Goal: Information Seeking & Learning: Learn about a topic

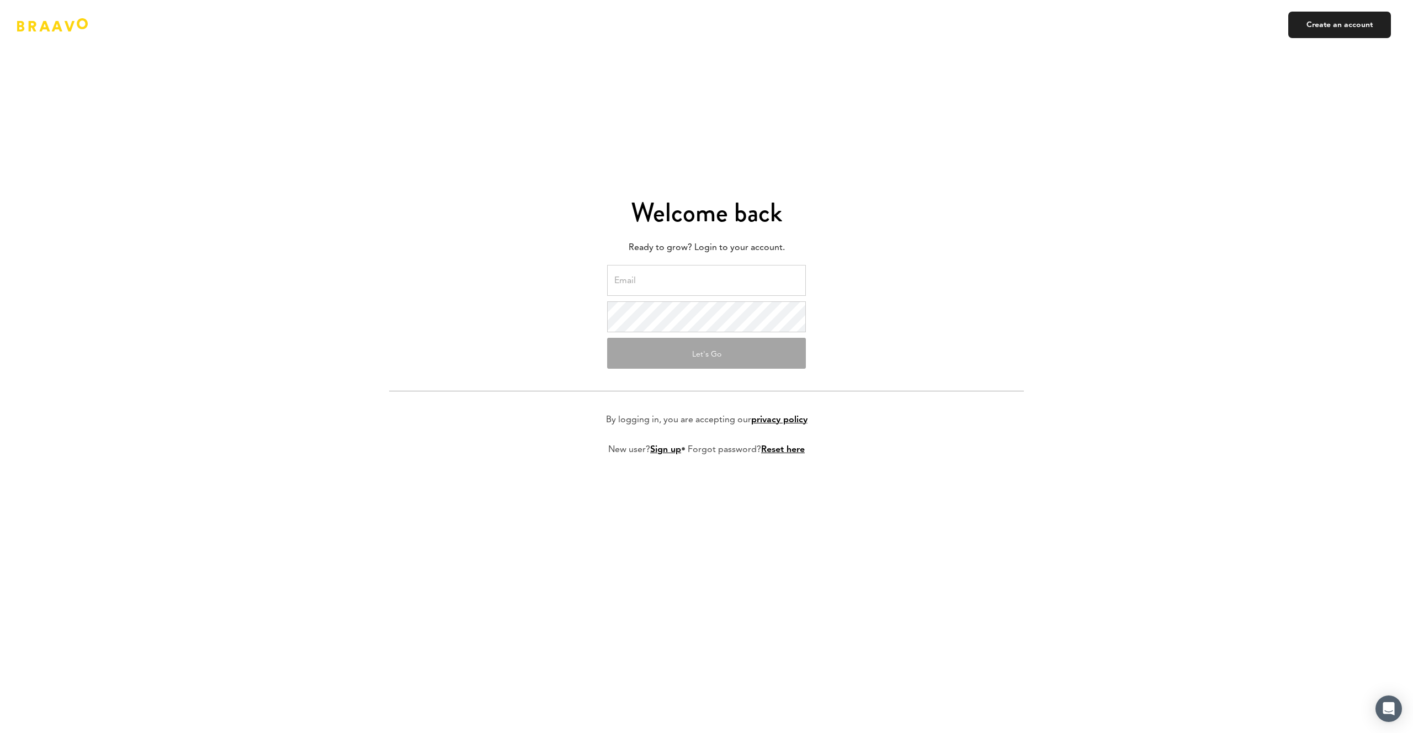
click at [716, 284] on input "email" at bounding box center [706, 280] width 199 height 31
click at [713, 280] on input "kyles@shotzoom.com" at bounding box center [706, 280] width 199 height 31
click at [712, 280] on input "kyles@shotzoom.com" at bounding box center [706, 280] width 199 height 31
click at [713, 280] on input "kyles@shotzoom.com" at bounding box center [706, 280] width 199 height 31
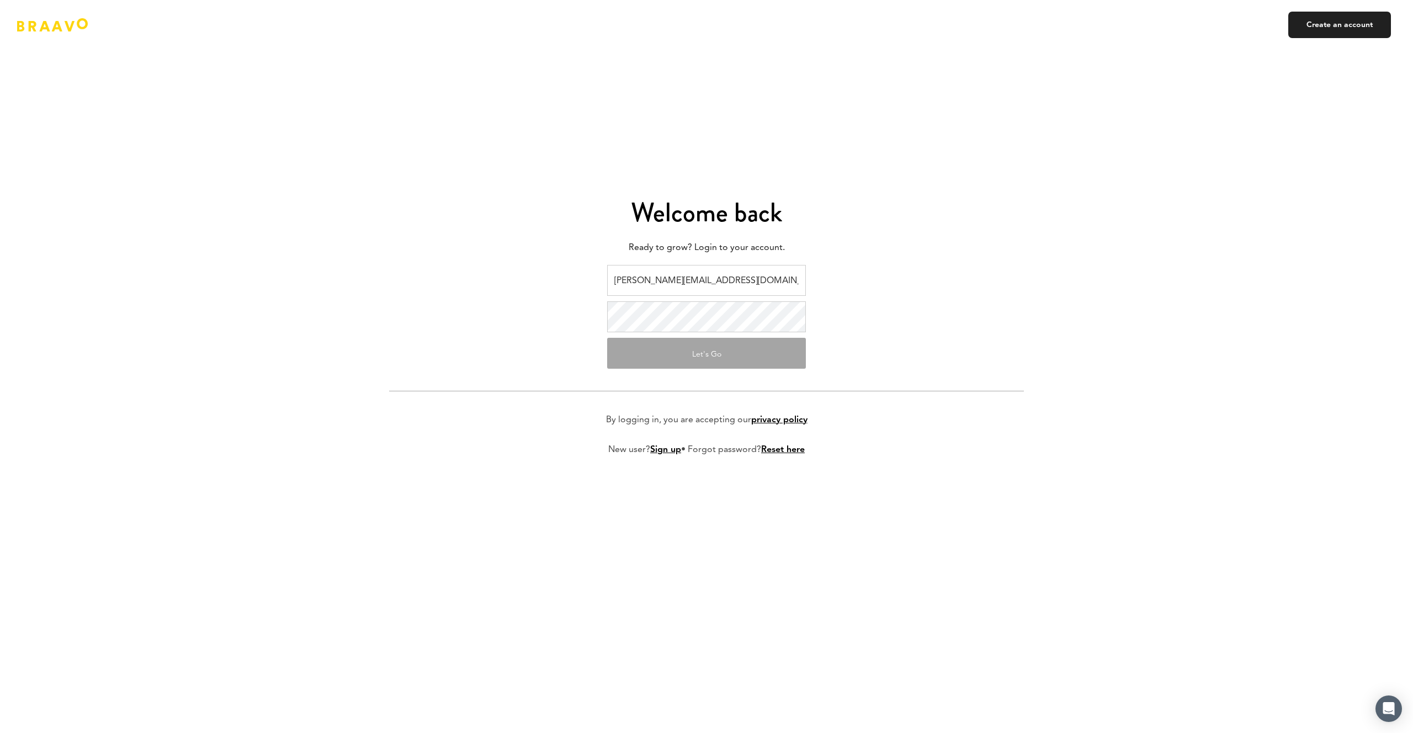
click at [713, 280] on input "kyles@shotzoom.com" at bounding box center [706, 280] width 199 height 31
type input "kyle.schomer@golfgenius.com"
drag, startPoint x: 930, startPoint y: 342, endPoint x: 903, endPoint y: 340, distance: 27.7
click at [930, 341] on form "kyle.schomer@golfgenius.com Let's Go By logging in, you are accepting our priva…" at bounding box center [706, 369] width 635 height 208
click at [774, 346] on button "Let's Go" at bounding box center [706, 353] width 199 height 31
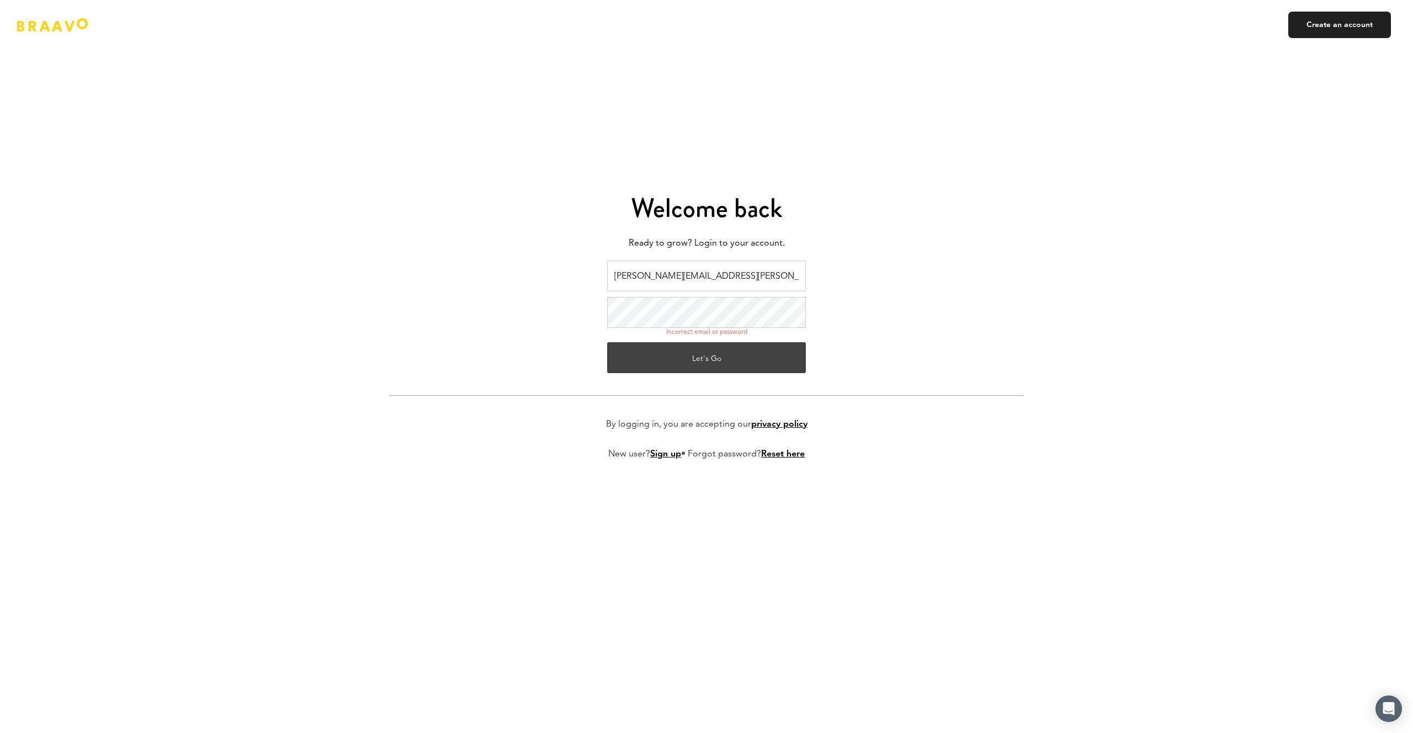
click at [695, 345] on button "Let's Go" at bounding box center [706, 357] width 199 height 31
click at [607, 342] on button "Let's Go" at bounding box center [706, 357] width 199 height 31
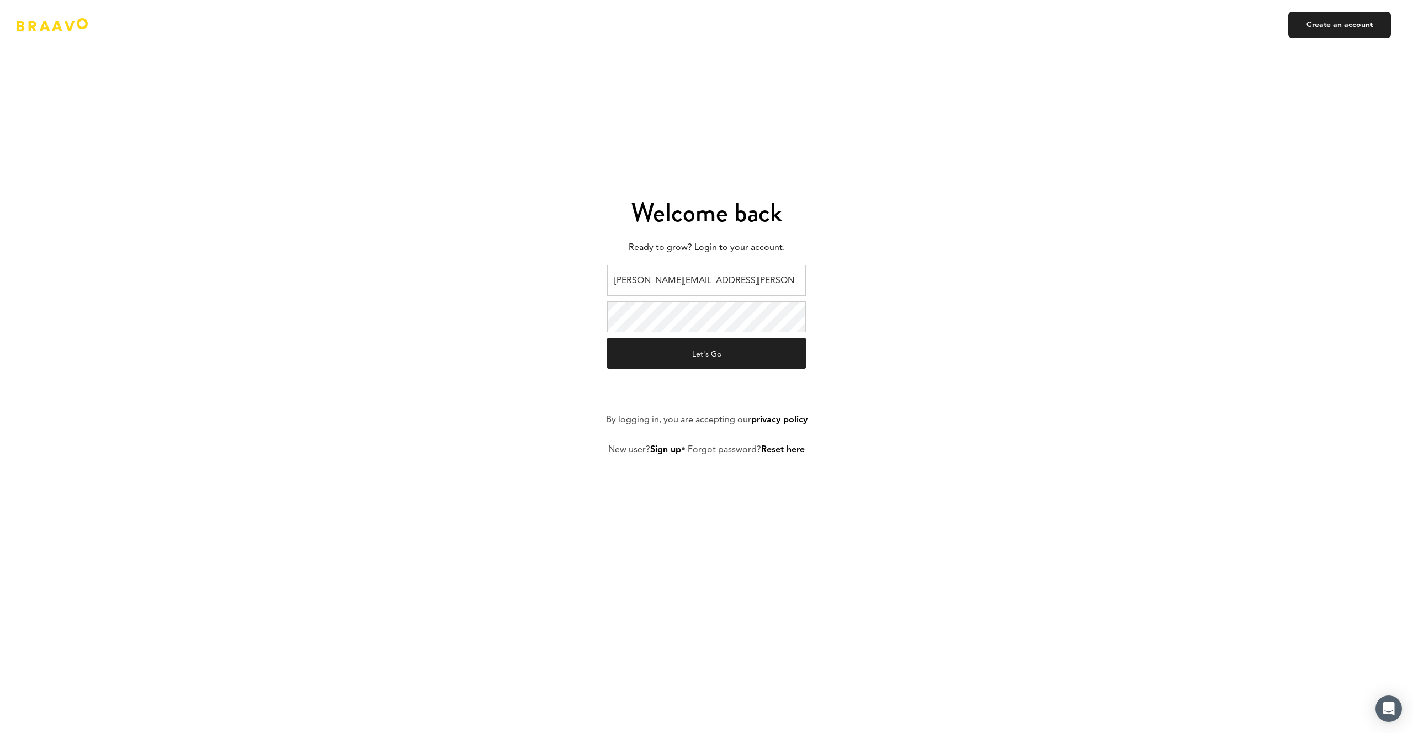
click at [607, 338] on button "Let's Go" at bounding box center [706, 353] width 199 height 31
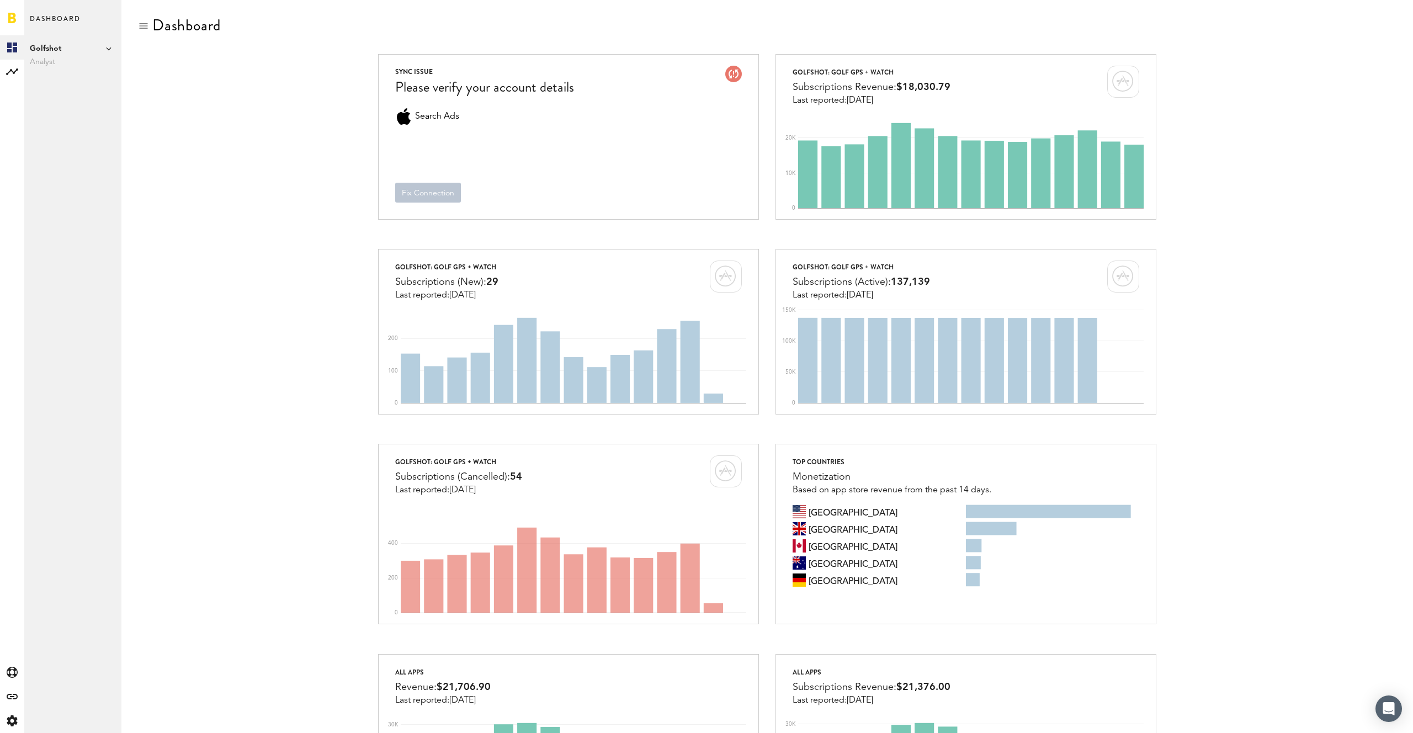
click at [45, 59] on span "Analyst" at bounding box center [73, 61] width 86 height 13
click at [58, 49] on span "Golfshot" at bounding box center [73, 48] width 86 height 13
click at [100, 49] on span "Golfshot" at bounding box center [73, 48] width 86 height 13
click at [14, 68] on rect at bounding box center [12, 71] width 13 height 13
click at [61, 71] on link "Subscriptions" at bounding box center [72, 72] width 97 height 24
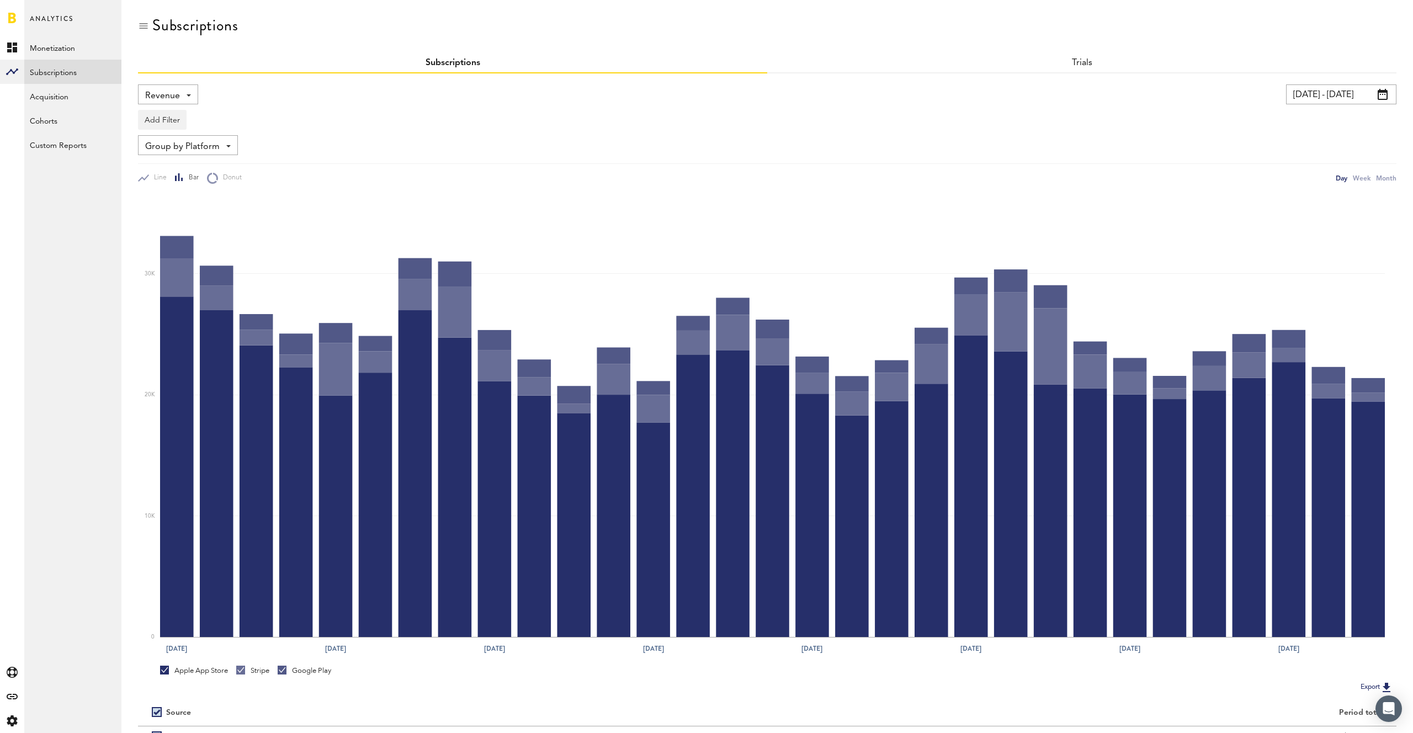
click at [173, 97] on span "Revenue" at bounding box center [162, 96] width 35 height 19
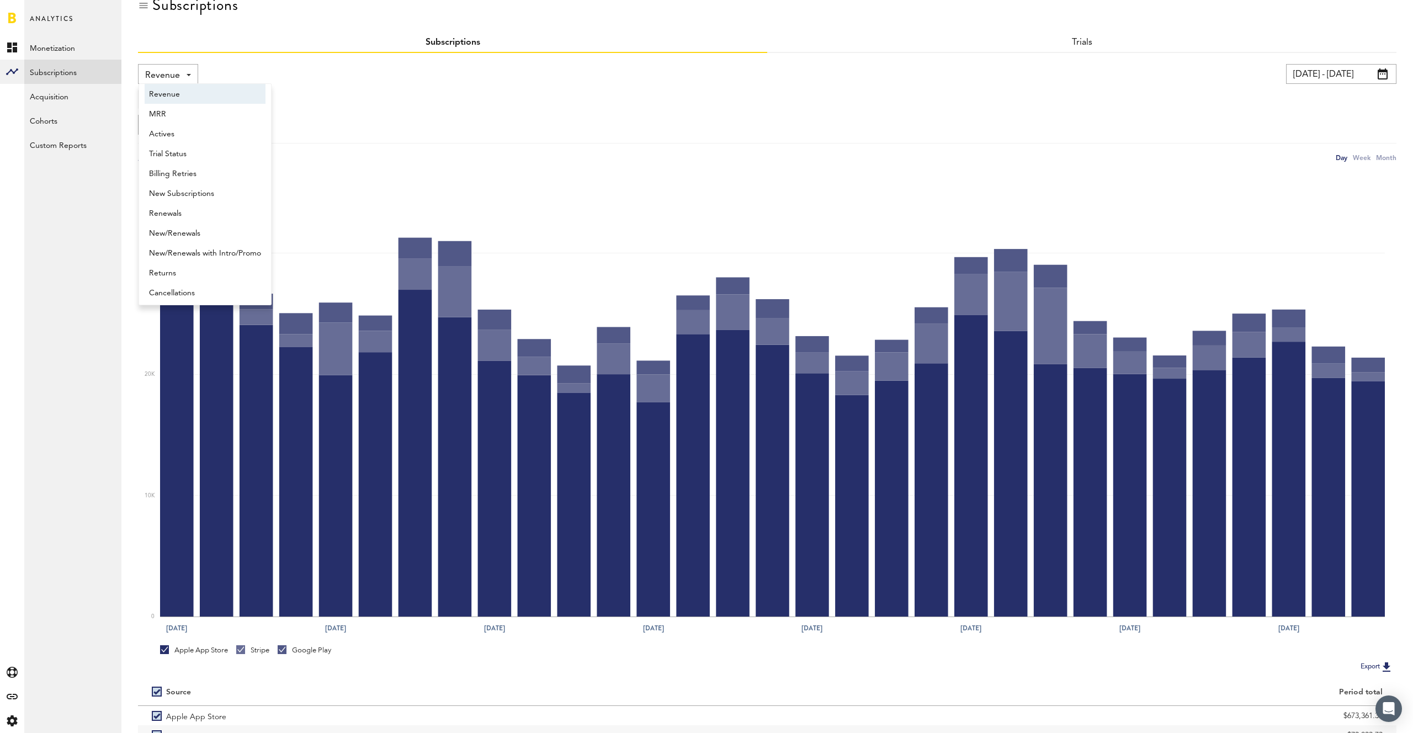
scroll to position [23, 0]
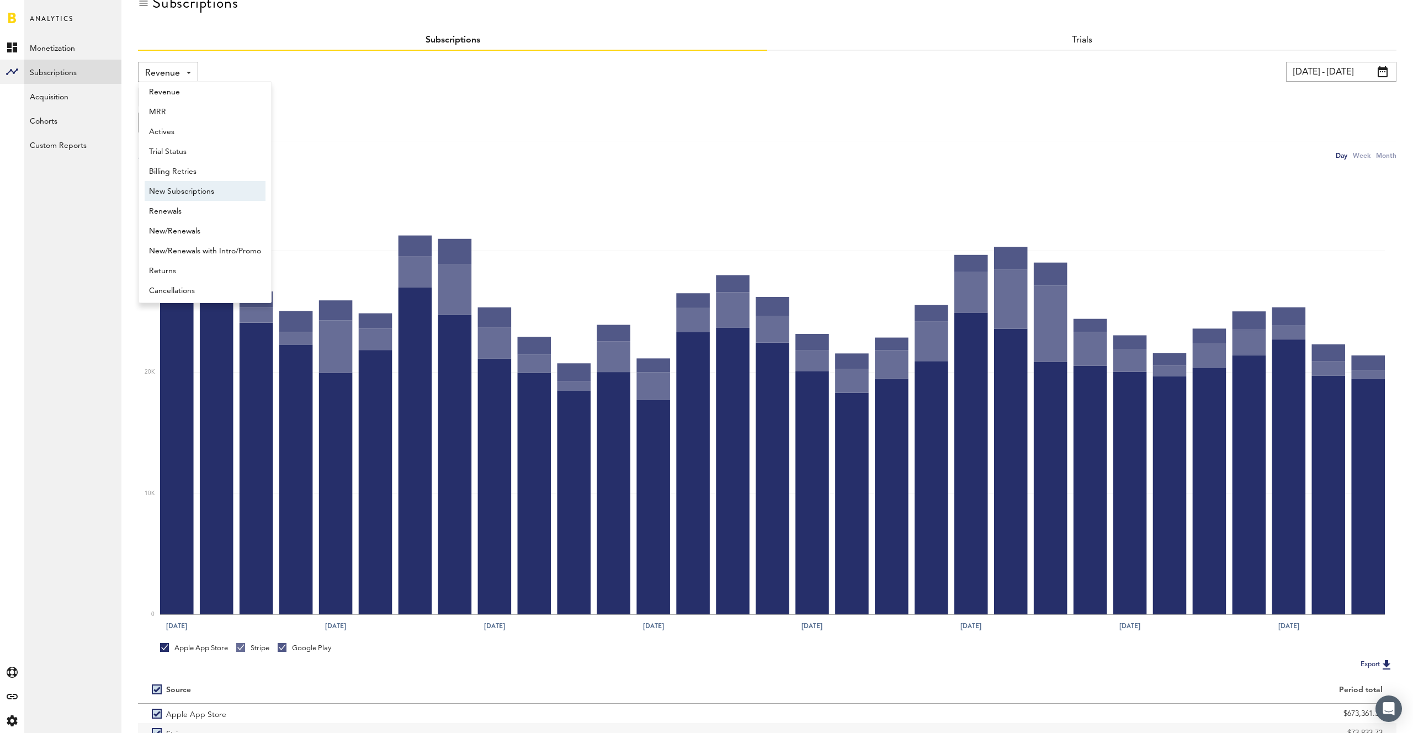
click at [213, 191] on span "New Subscriptions" at bounding box center [205, 191] width 112 height 19
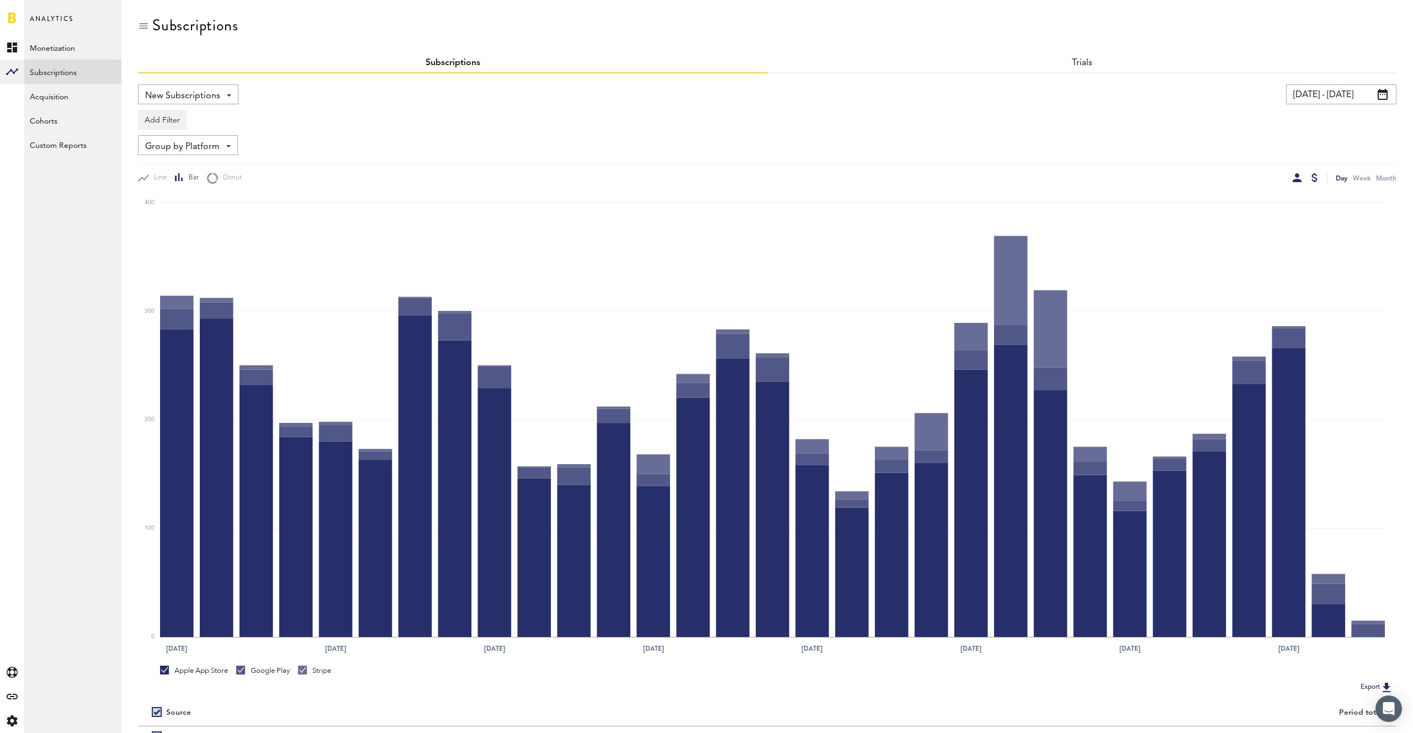
click at [1313, 178] on div at bounding box center [1315, 177] width 6 height 9
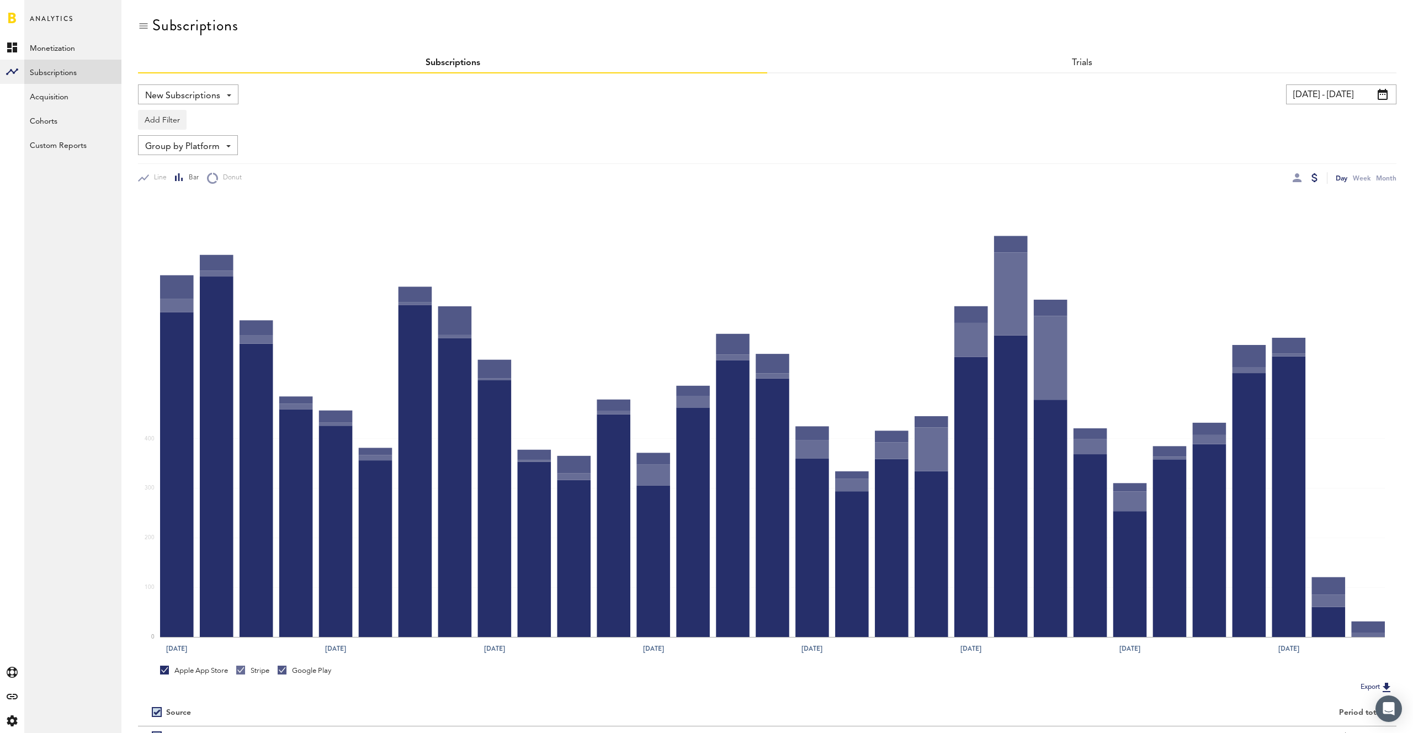
click at [206, 150] on span "Group by Platform" at bounding box center [182, 146] width 75 height 19
click at [198, 187] on span "Group by App" at bounding box center [205, 191] width 112 height 19
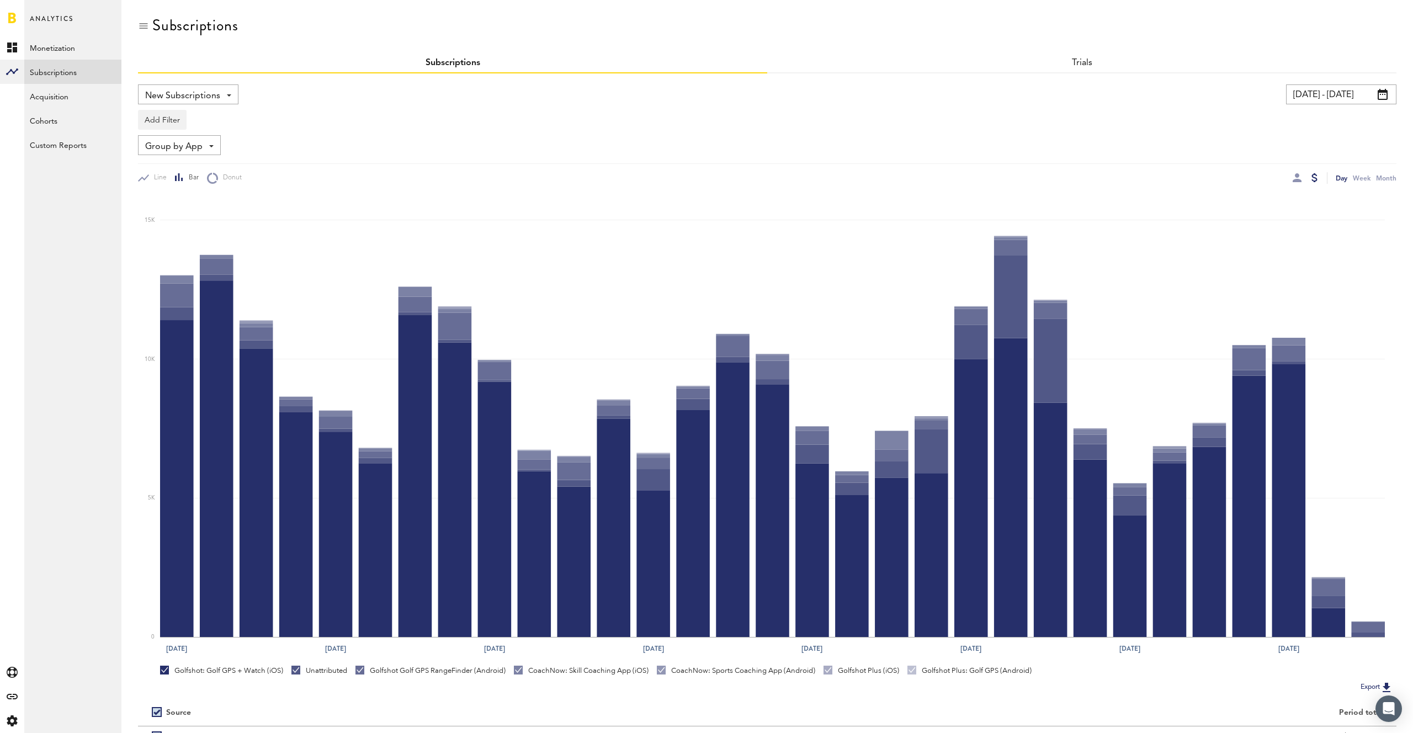
click at [195, 146] on span "Group by App" at bounding box center [173, 146] width 57 height 19
click at [197, 171] on span "Group by Platform" at bounding box center [205, 171] width 112 height 19
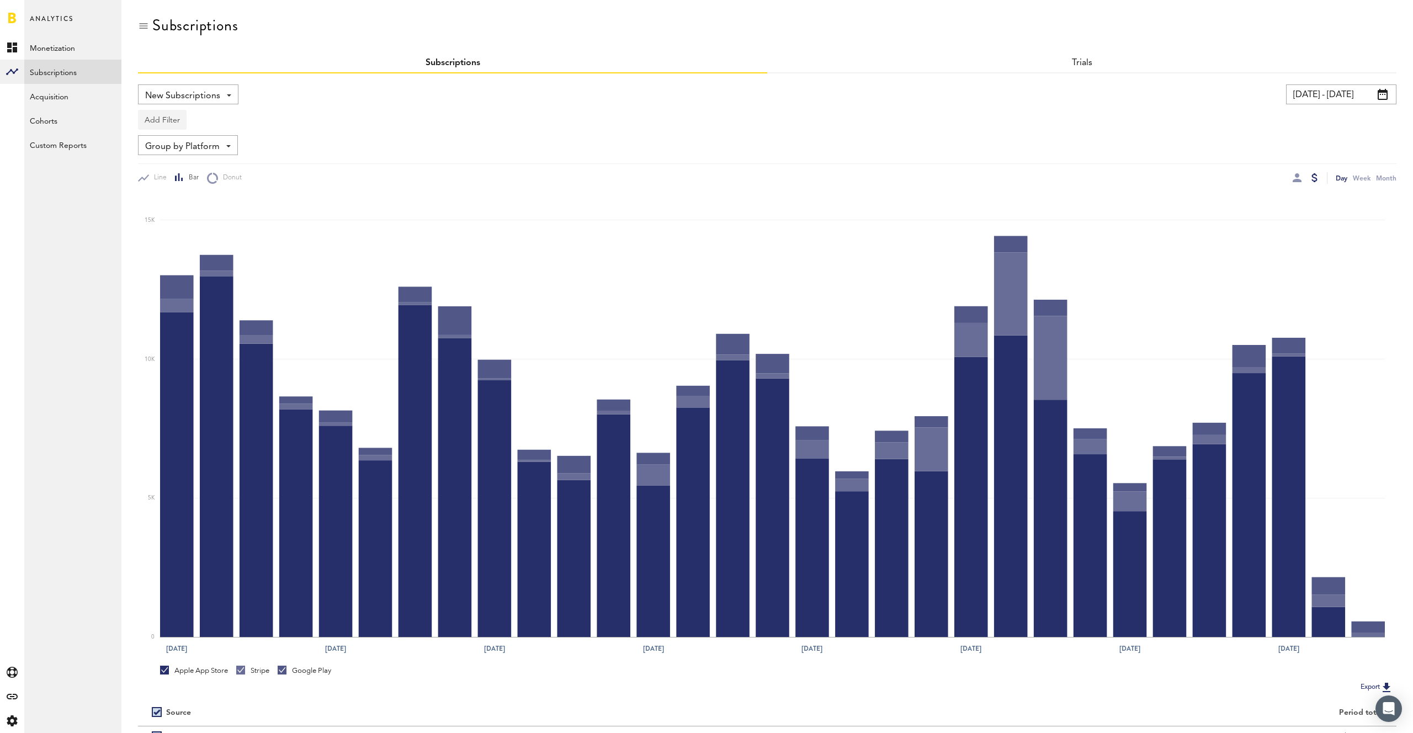
click at [172, 123] on button "Add Filter" at bounding box center [162, 120] width 49 height 20
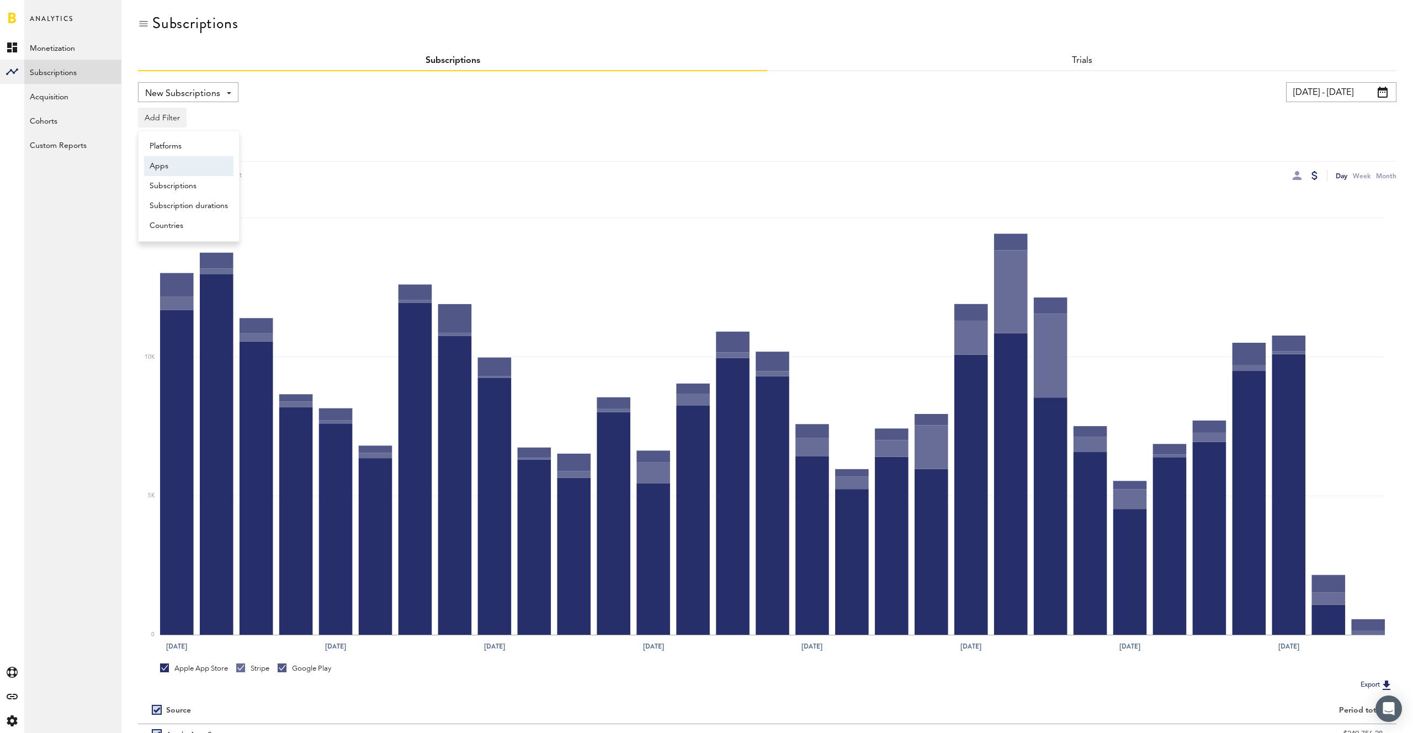
click at [172, 165] on li "Apps" at bounding box center [188, 166] width 89 height 20
click at [248, 124] on button "Add Filter" at bounding box center [257, 118] width 49 height 20
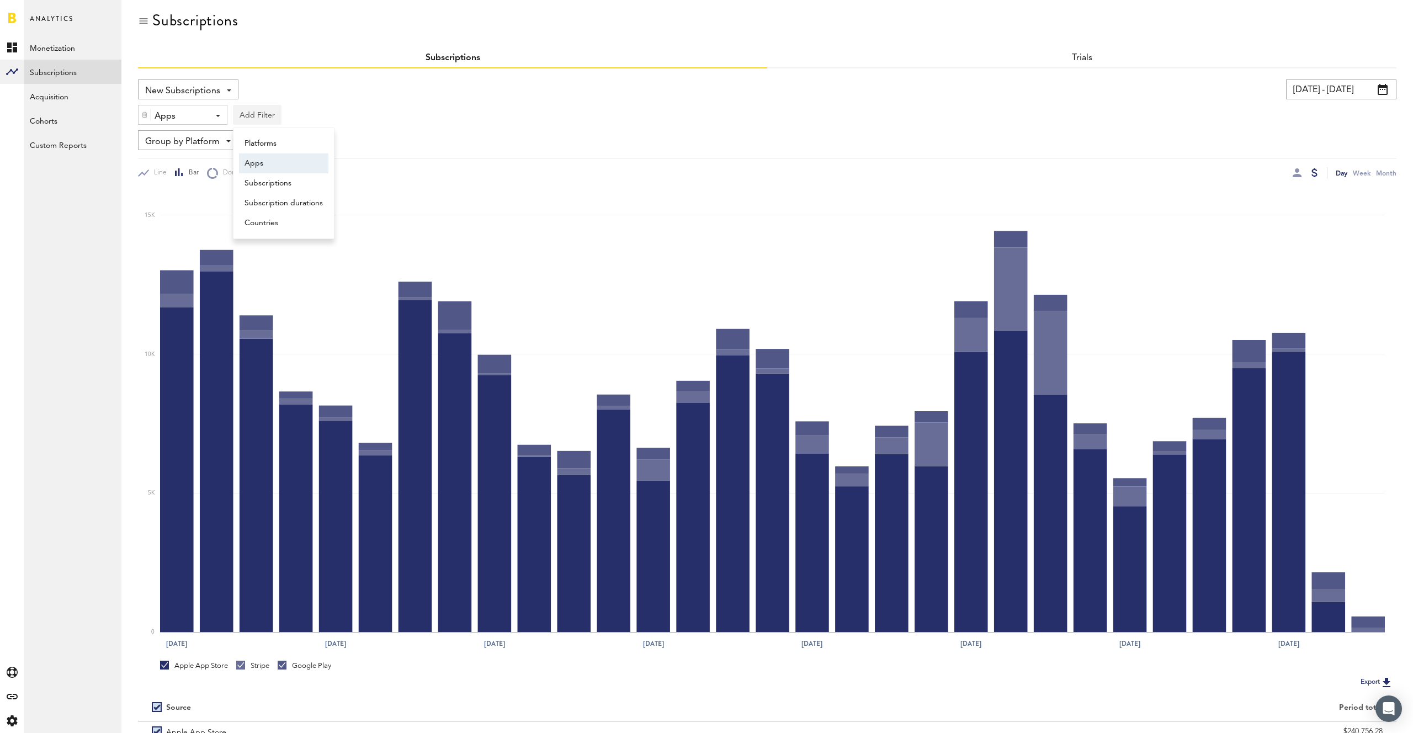
scroll to position [6, 0]
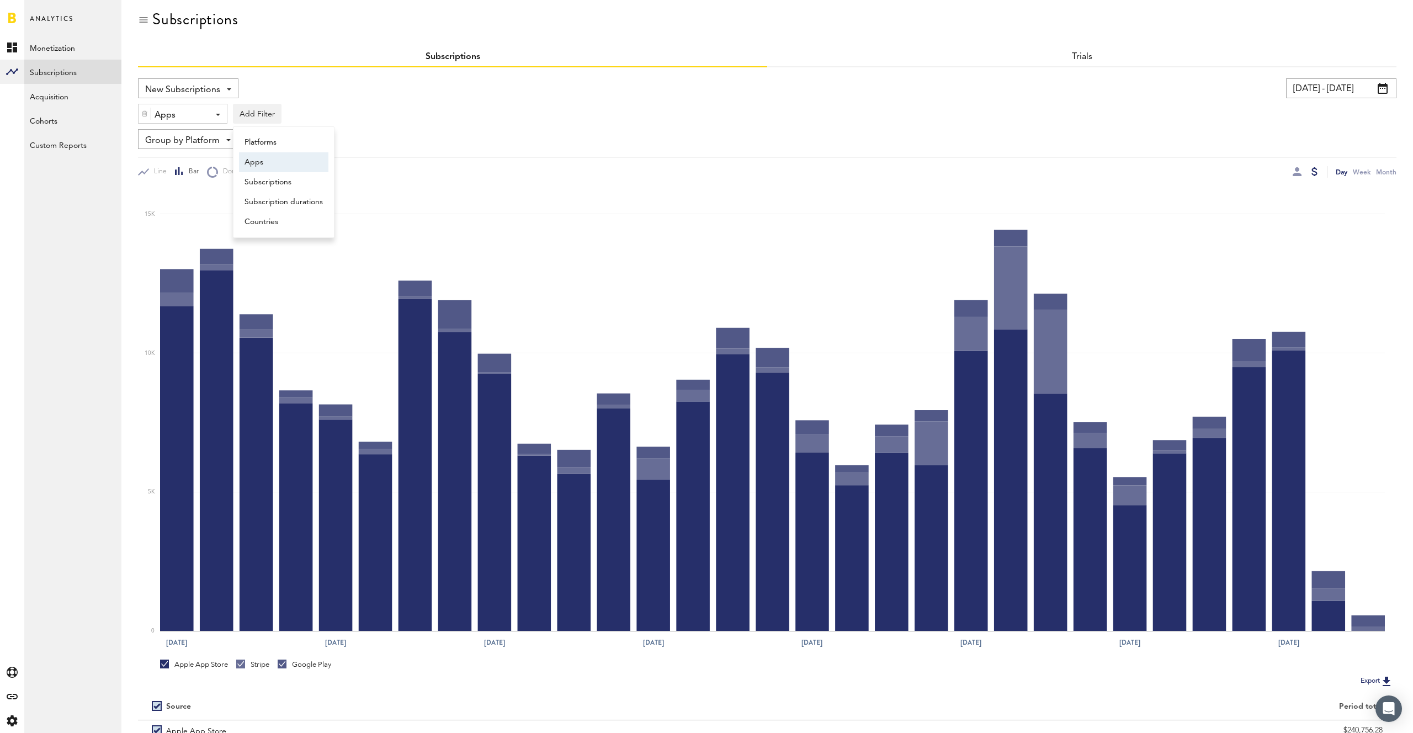
click at [262, 166] on li "Apps" at bounding box center [283, 162] width 89 height 20
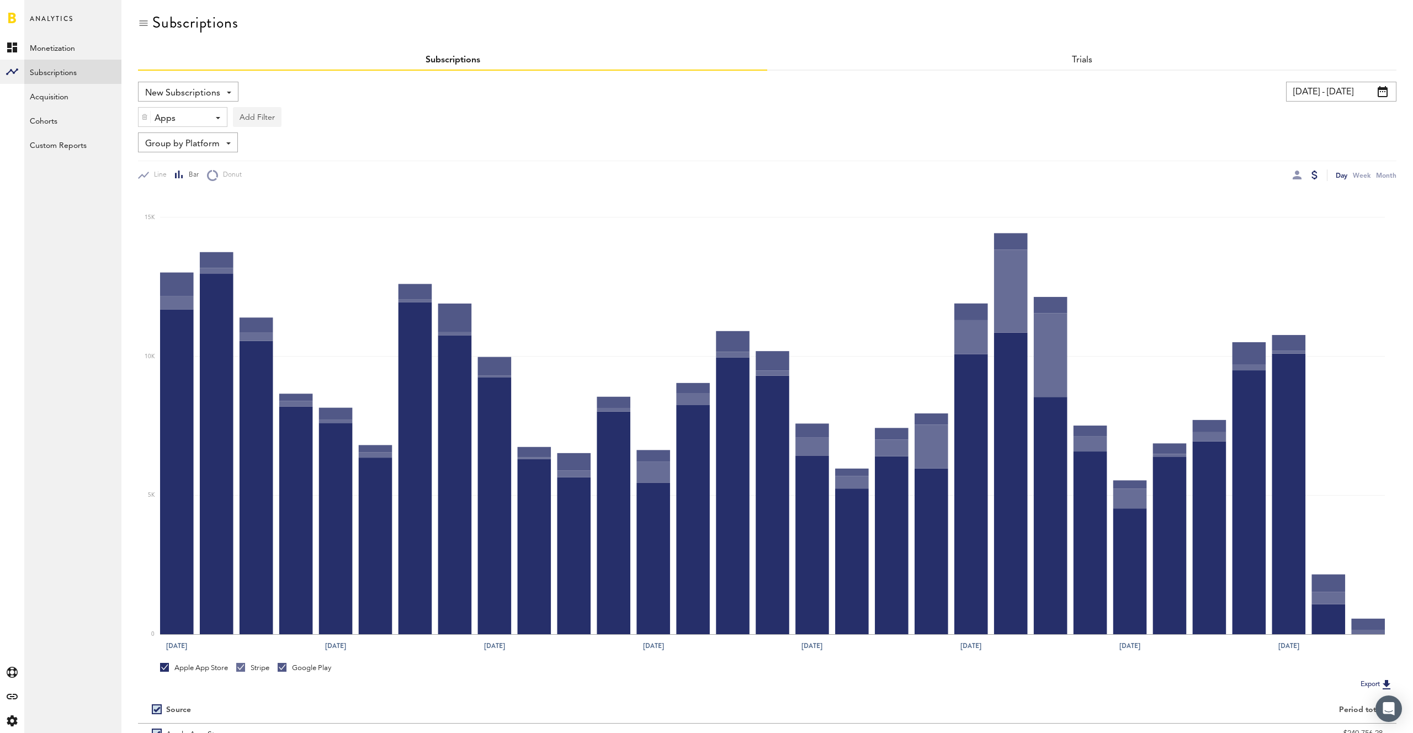
click at [264, 115] on button "Add Filter" at bounding box center [257, 117] width 49 height 20
click at [174, 114] on div "Apps" at bounding box center [179, 118] width 48 height 19
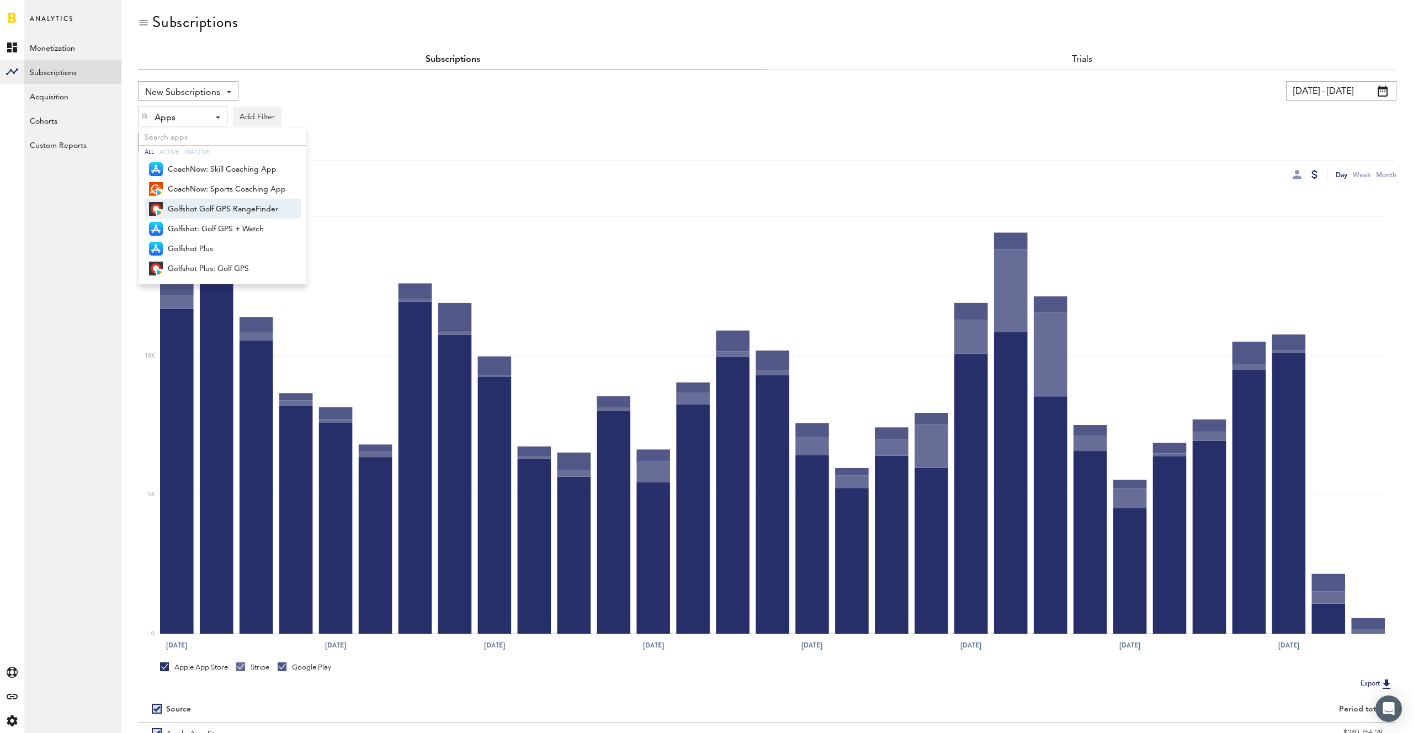
click at [198, 210] on span "Golfshot Golf GPS RangeFinder" at bounding box center [227, 209] width 118 height 19
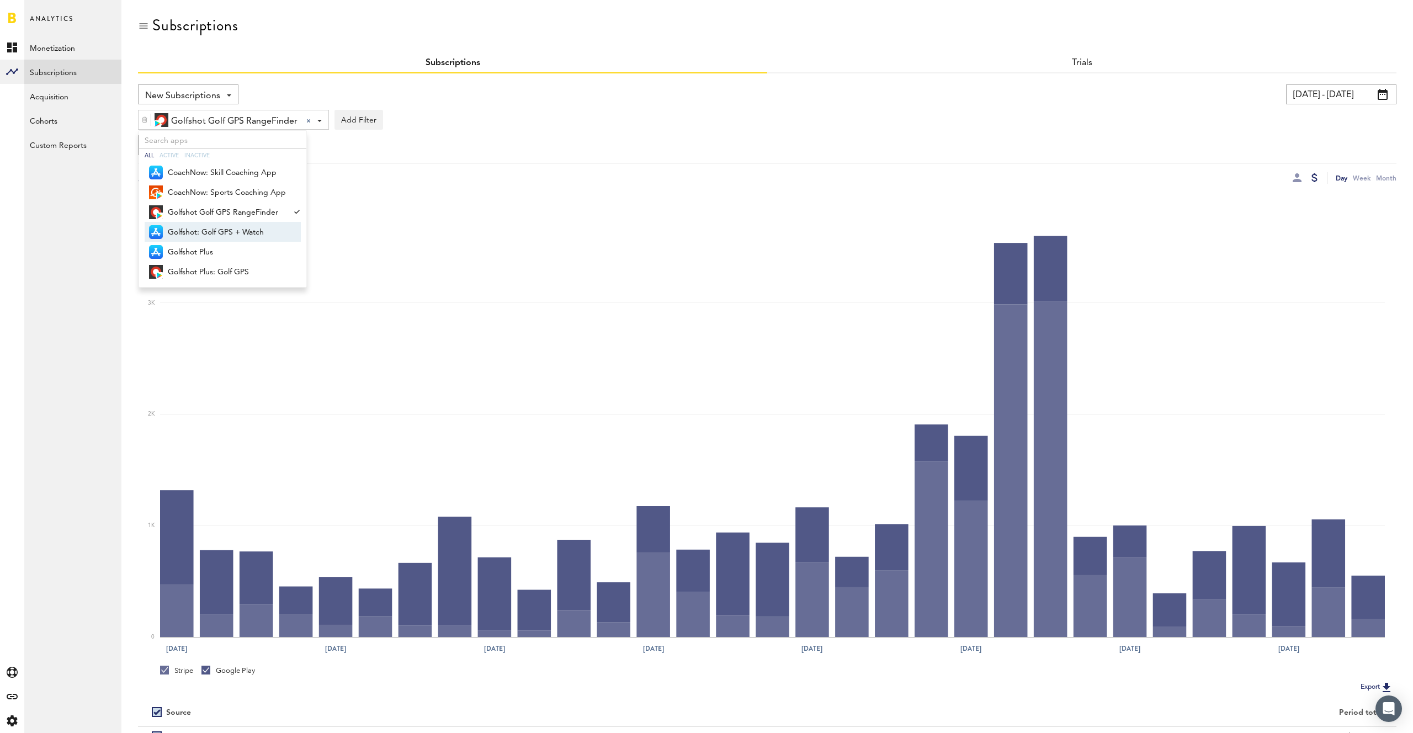
click at [210, 235] on span "Golfshot: Golf GPS + Watch" at bounding box center [227, 232] width 118 height 19
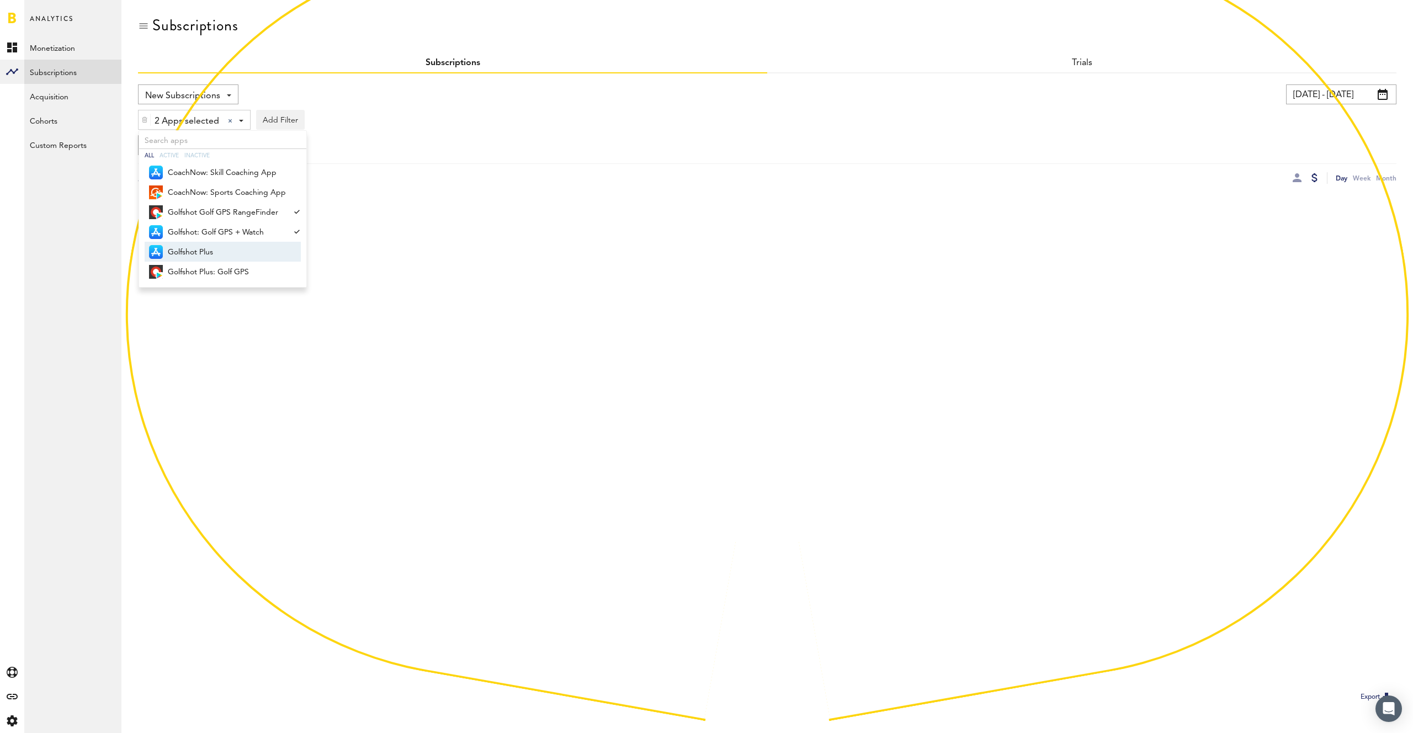
click at [205, 246] on span "Golfshot Plus" at bounding box center [227, 252] width 118 height 19
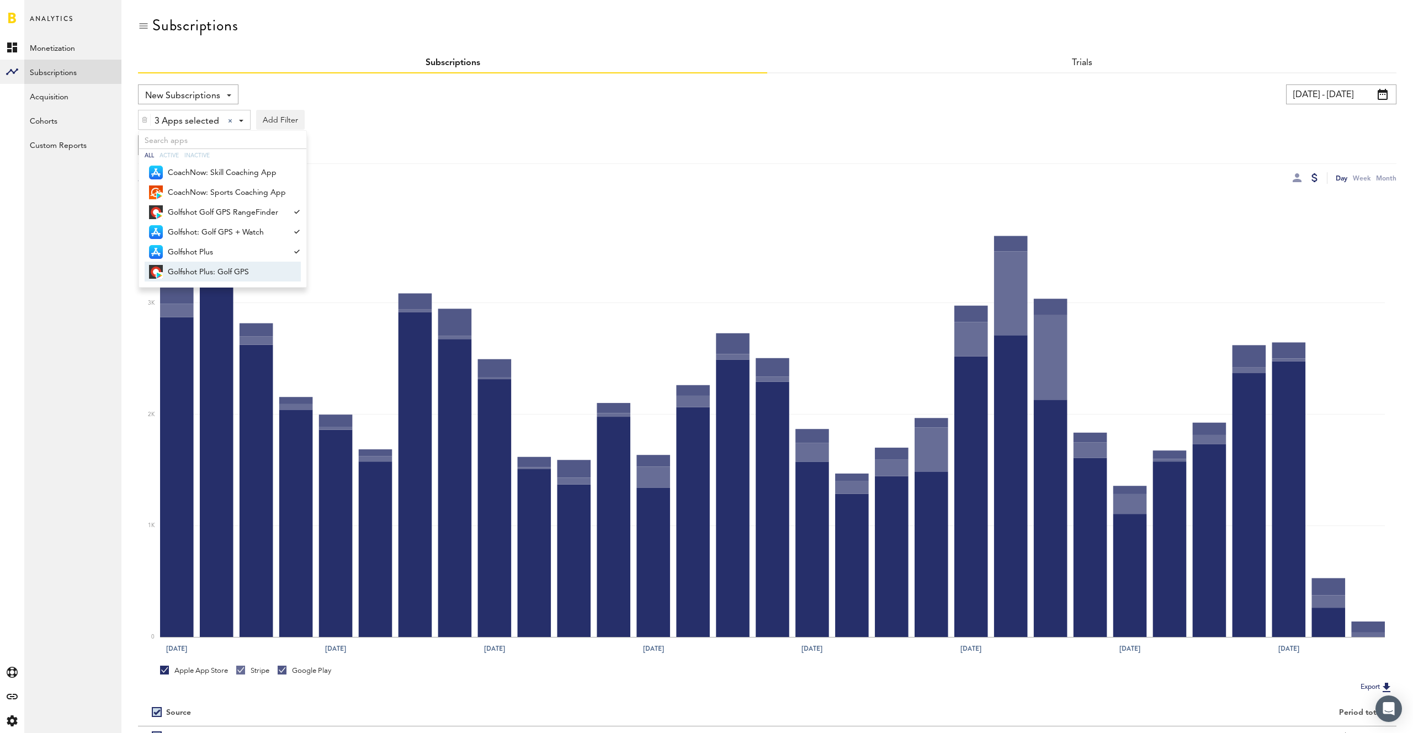
click at [214, 276] on span "Golfshot Plus: Golf GPS" at bounding box center [227, 272] width 118 height 19
click at [352, 87] on div "New Subscriptions Revenue MRR Actives Trial Status Billing Retries New Subscrip…" at bounding box center [450, 94] width 624 height 20
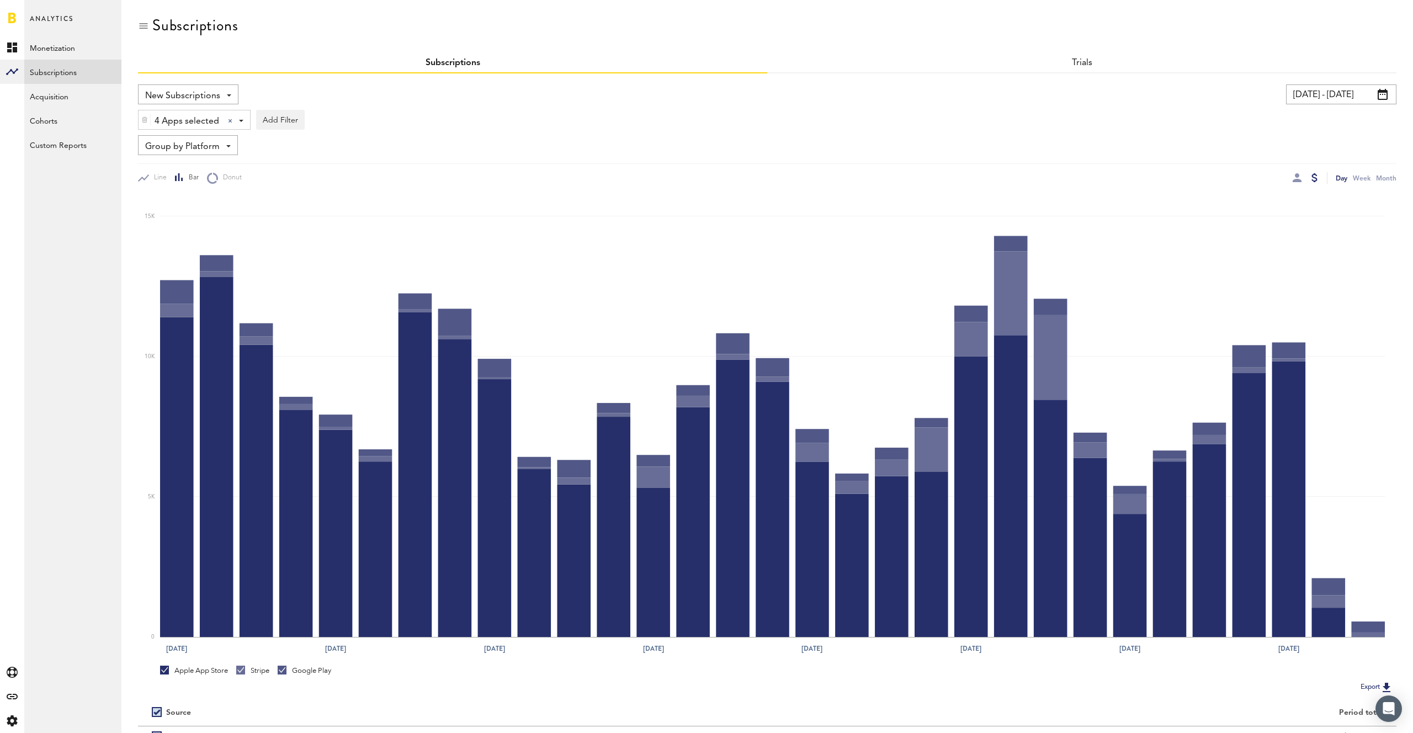
click at [232, 146] on div "Group by Platform Group by Platform Group by App Group by Subscription Group by…" at bounding box center [188, 145] width 100 height 20
click at [220, 211] on span "Group by Subscription" at bounding box center [205, 211] width 112 height 19
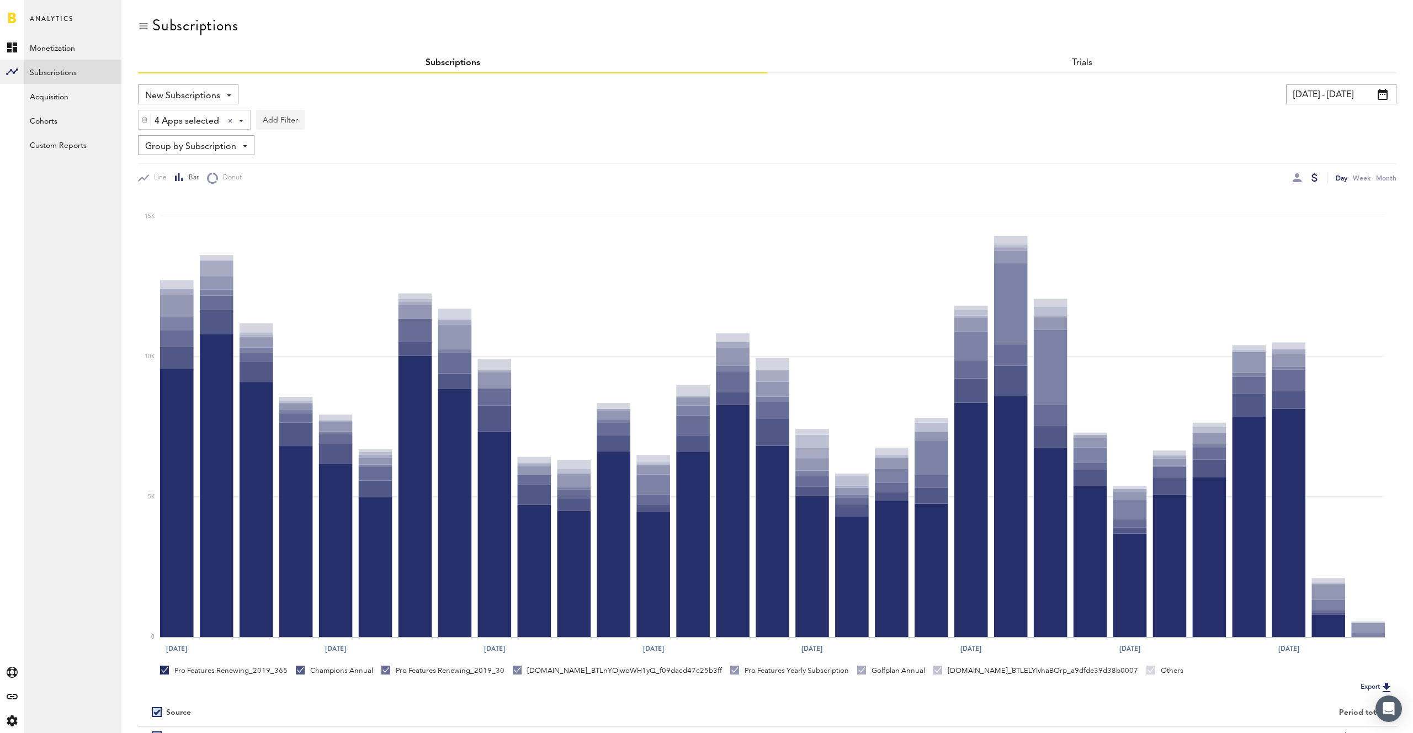
click at [286, 117] on button "Add Filter" at bounding box center [280, 120] width 49 height 20
click at [313, 211] on li "Subscription durations" at bounding box center [306, 208] width 89 height 20
click at [354, 124] on div "Subscription durations" at bounding box center [322, 121] width 98 height 19
click at [306, 186] on span "1 year" at bounding box center [309, 186] width 84 height 19
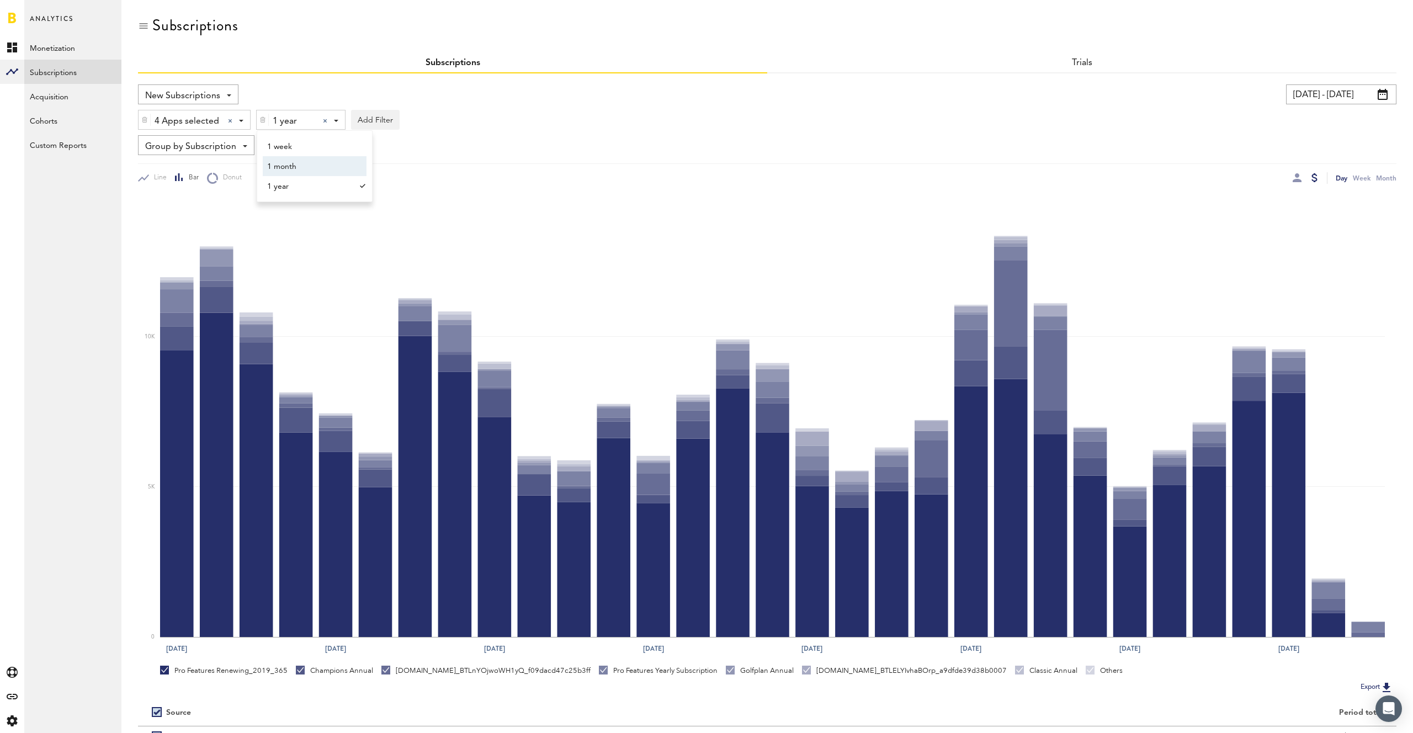
click at [304, 165] on span "1 month" at bounding box center [309, 166] width 84 height 19
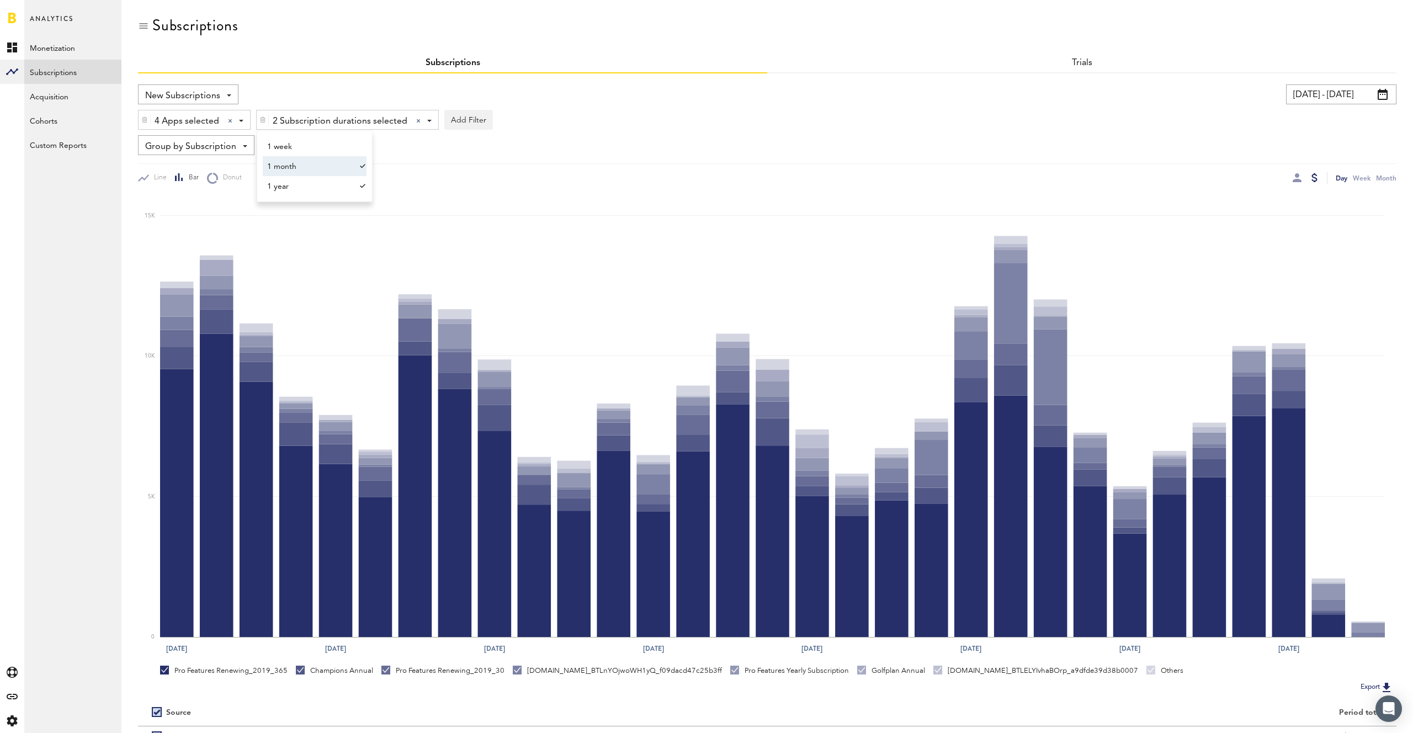
click at [508, 134] on div "New Subscriptions Revenue MRR Actives Trial Status Billing Retries New Subscrip…" at bounding box center [767, 133] width 1259 height 99
click at [354, 120] on span "2 Subscription durations selected" at bounding box center [340, 121] width 135 height 19
click at [462, 118] on button "Add Filter" at bounding box center [468, 120] width 49 height 20
click at [563, 112] on div "4 Apps selected 4 Apps selected All Active Inactive CoachNow: Skill Coaching Ap…" at bounding box center [767, 116] width 1259 height 25
click at [326, 123] on span "2 Subscription durations selected" at bounding box center [340, 121] width 135 height 19
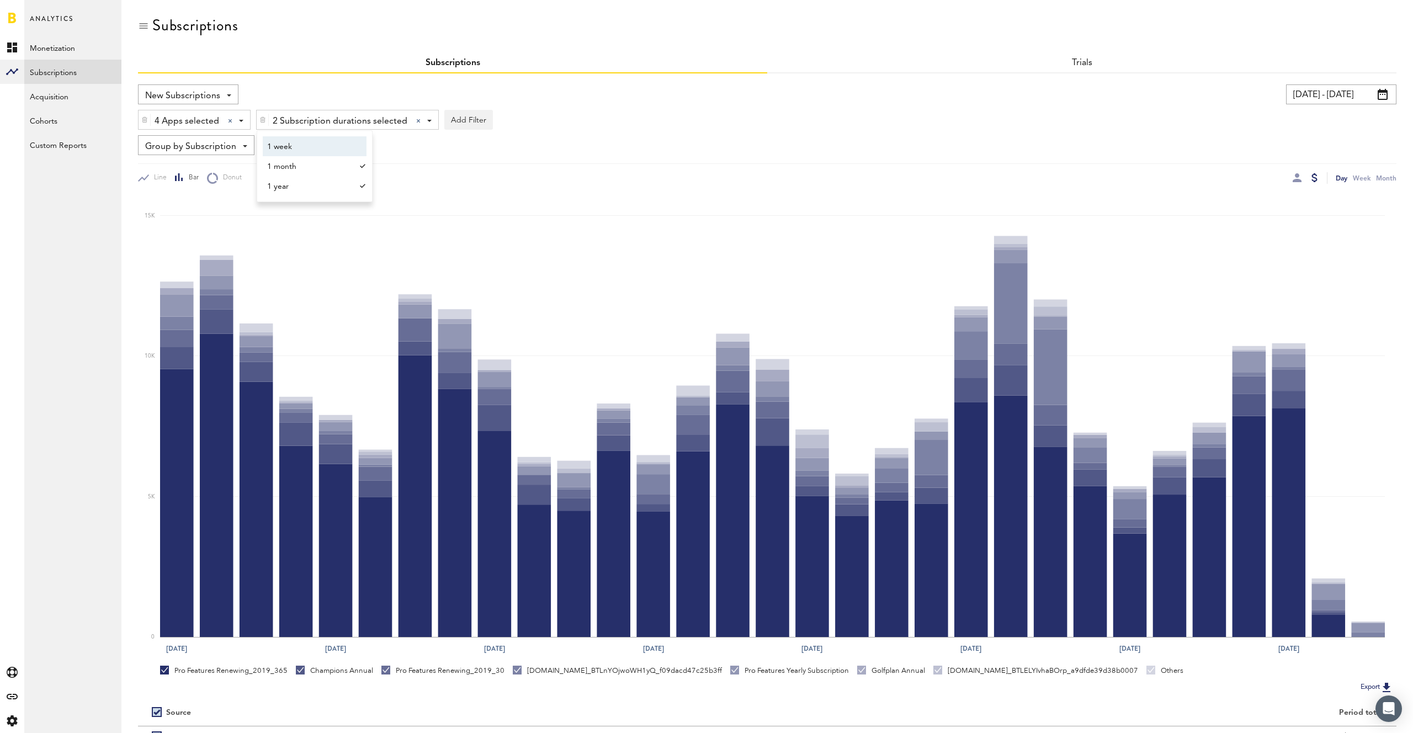
click at [317, 143] on span "1 week" at bounding box center [309, 146] width 84 height 19
click at [317, 167] on span "1 month" at bounding box center [309, 166] width 84 height 19
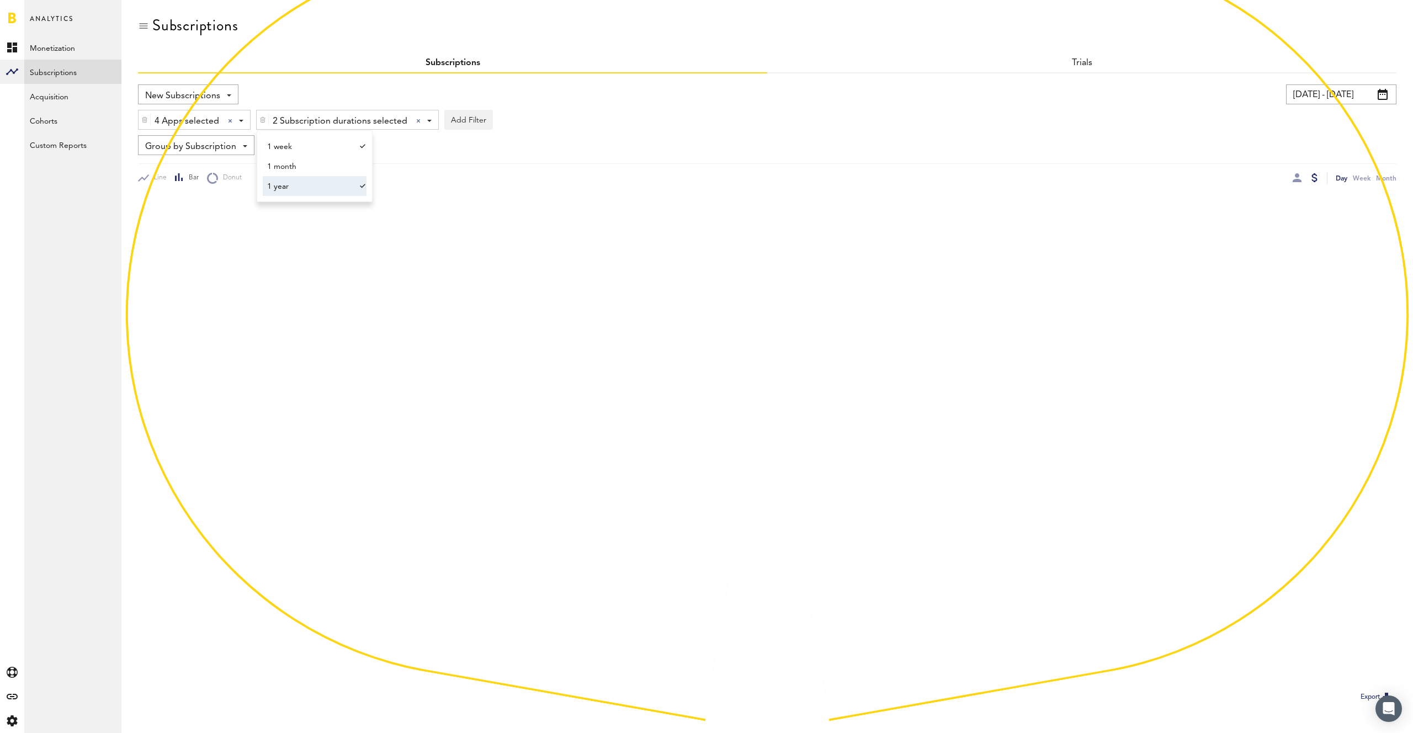
click at [325, 188] on span "1 year" at bounding box center [309, 186] width 84 height 19
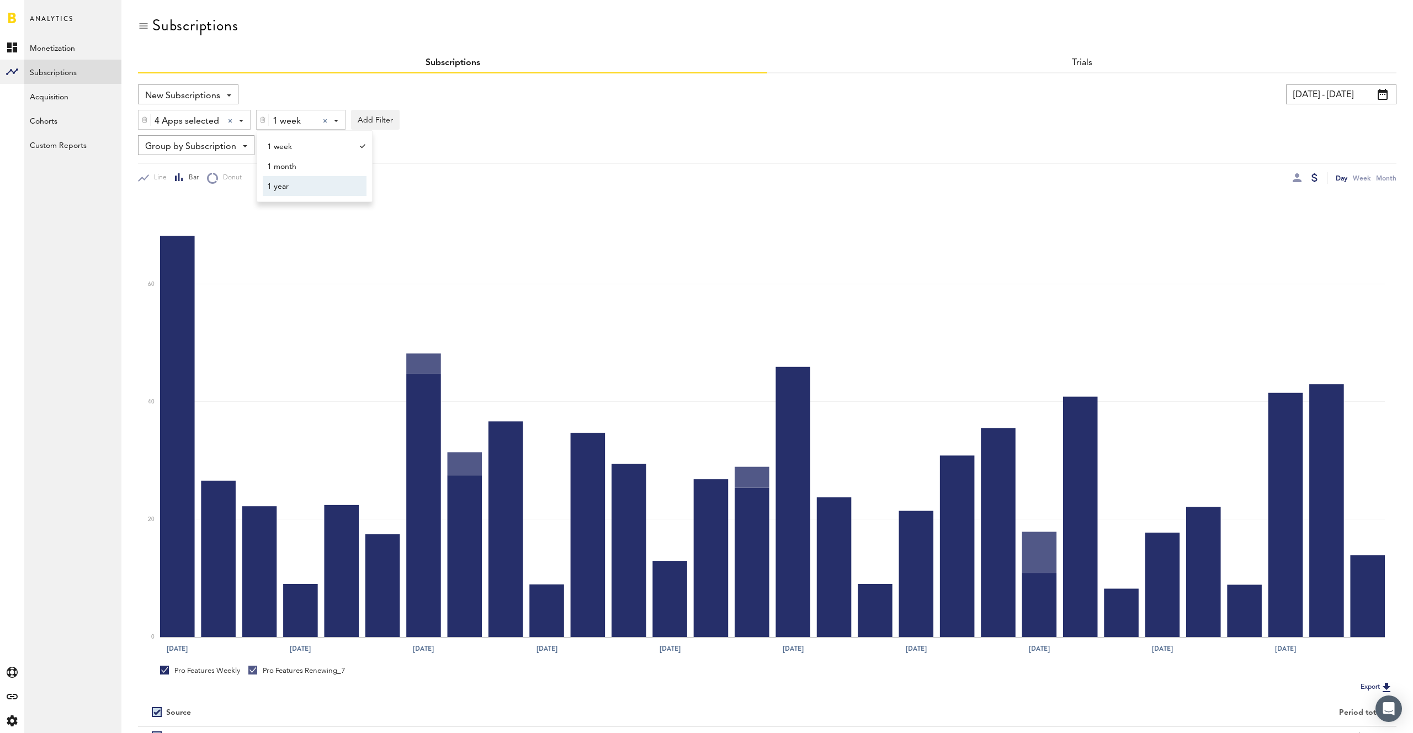
click at [545, 96] on div "New Subscriptions Revenue MRR Actives Trial Status Billing Retries New Subscrip…" at bounding box center [450, 94] width 624 height 20
click at [1378, 96] on span at bounding box center [1383, 94] width 10 height 11
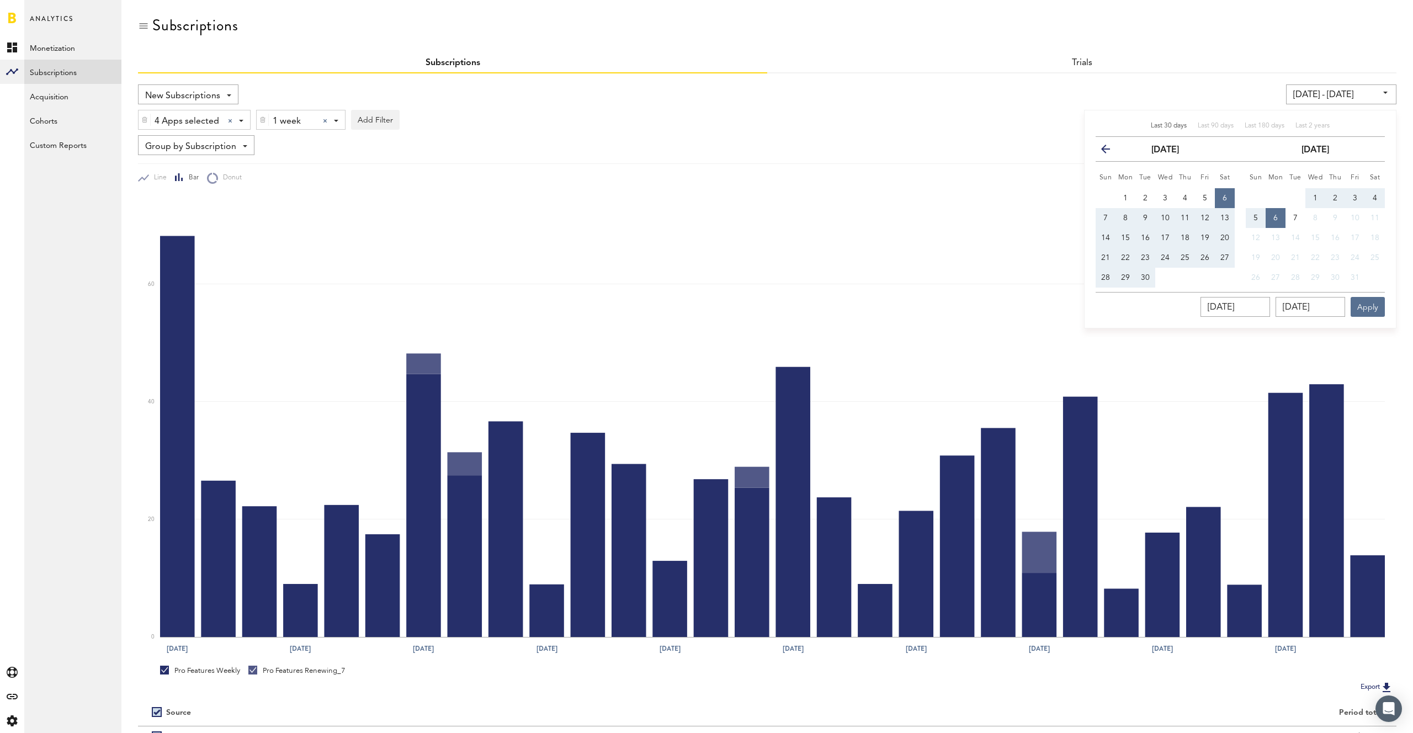
click at [1110, 151] on icon "button" at bounding box center [1110, 151] width 0 height 0
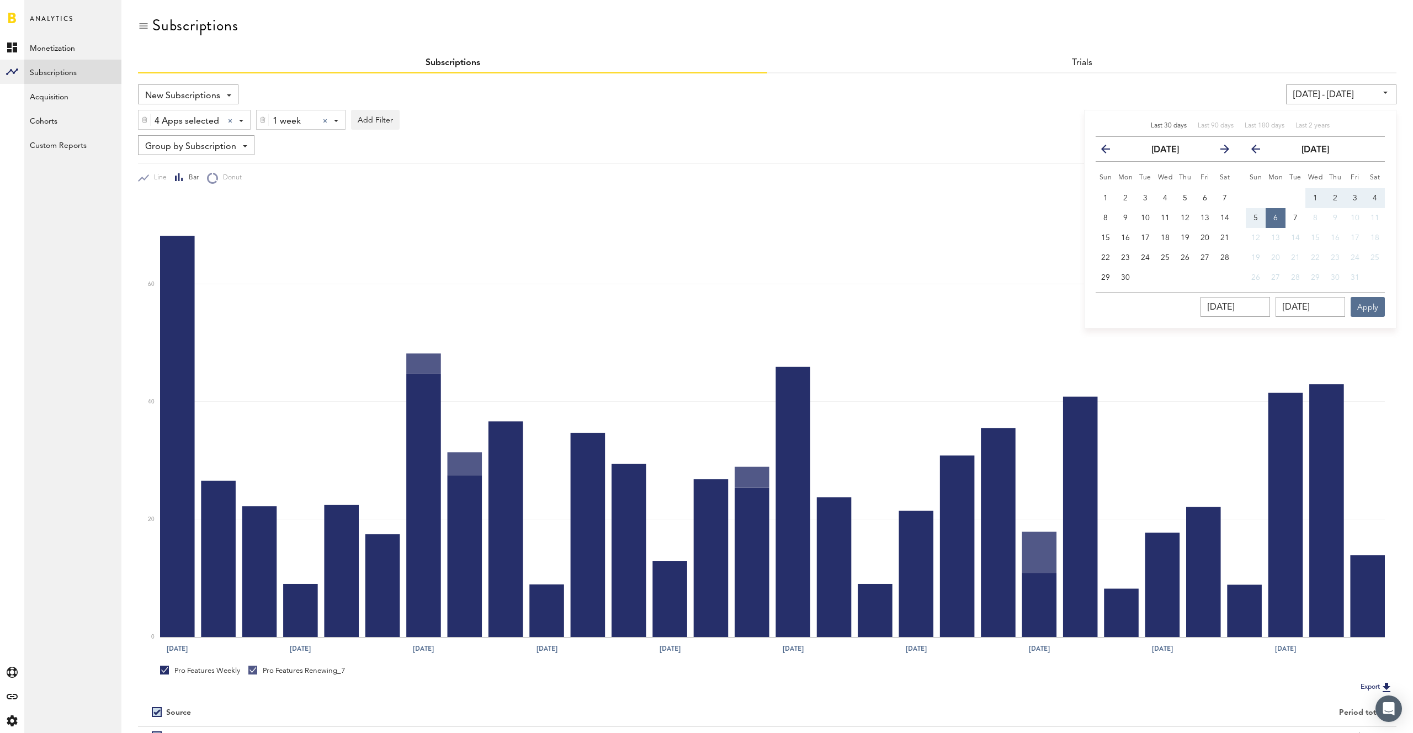
click at [1110, 151] on icon "button" at bounding box center [1110, 151] width 0 height 0
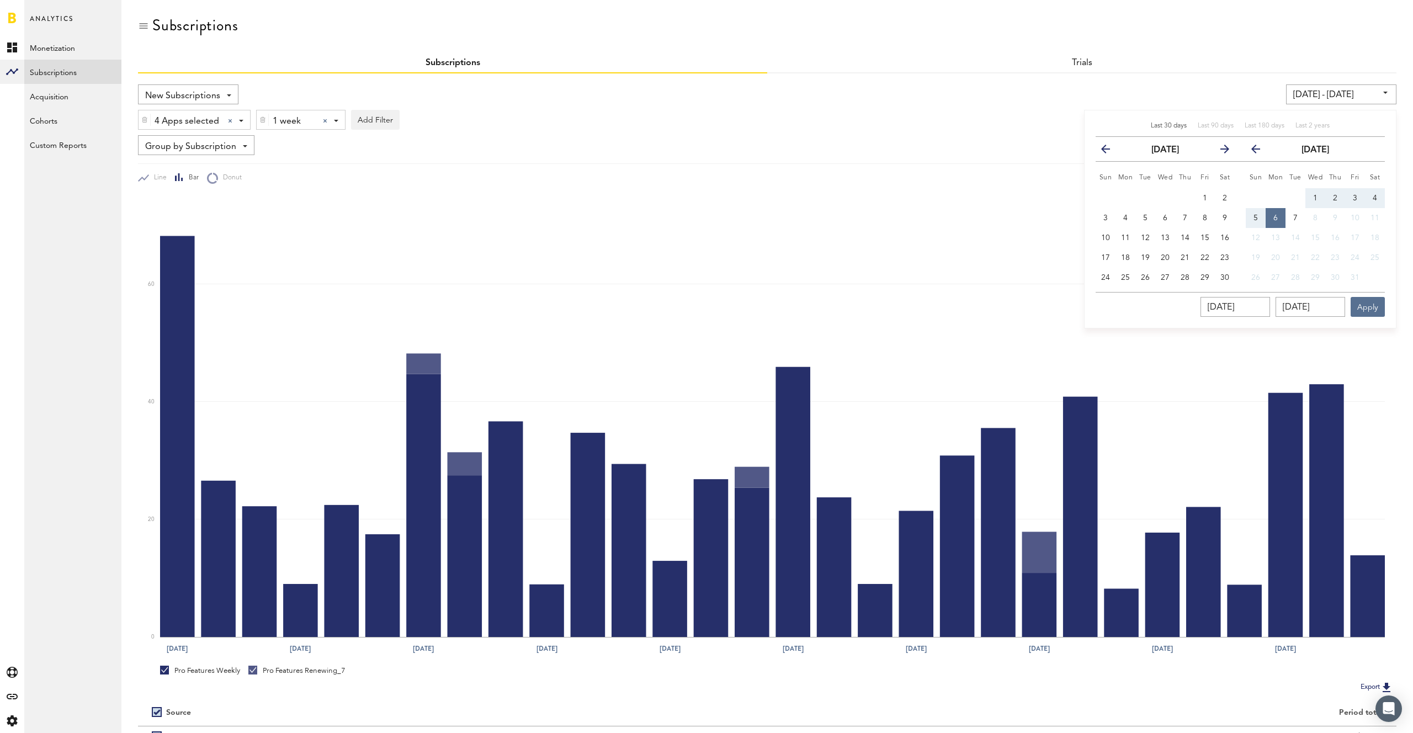
click at [1110, 151] on icon "button" at bounding box center [1110, 151] width 0 height 0
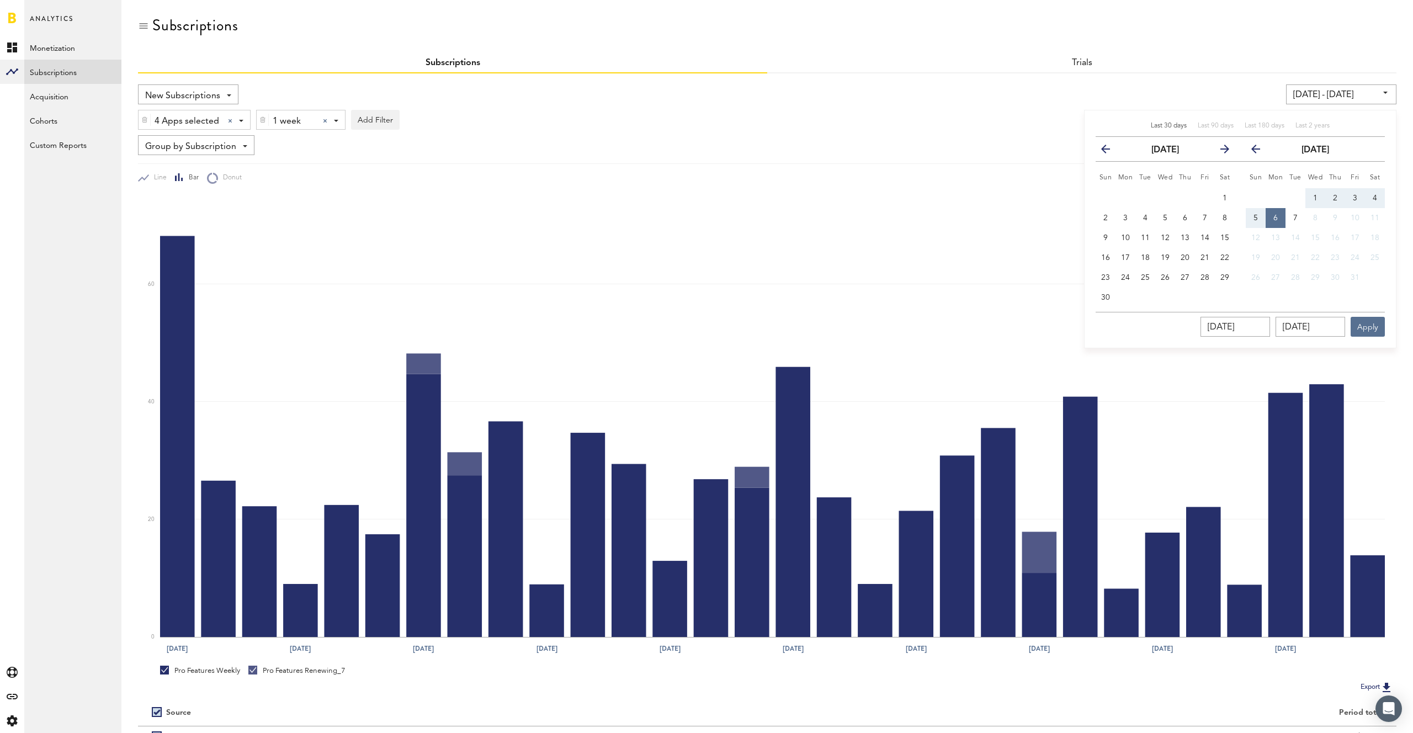
click at [1110, 151] on icon "button" at bounding box center [1110, 151] width 0 height 0
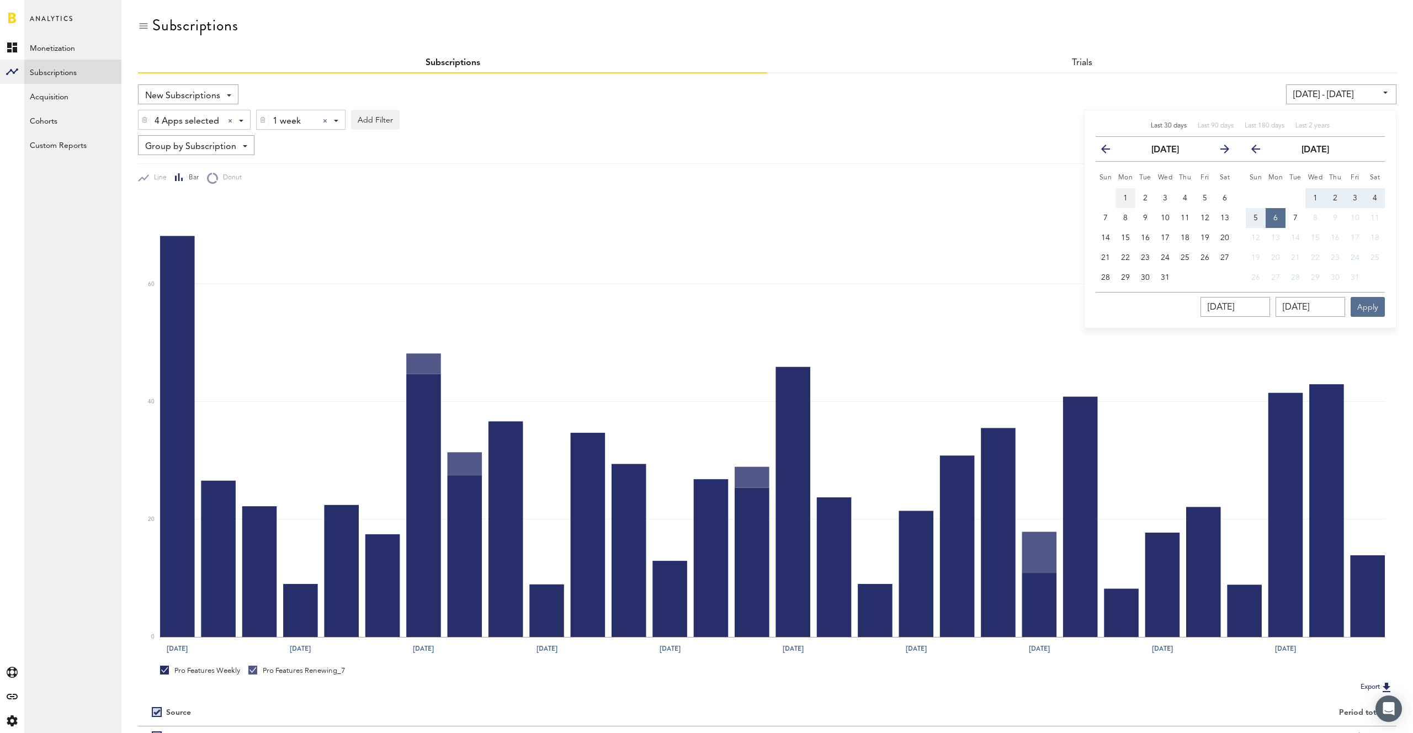
click at [1125, 195] on span "1" at bounding box center [1126, 198] width 4 height 8
type input "[DATE] - [DATE]"
type input "[DATE]"
click at [1332, 305] on input "[DATE]" at bounding box center [1311, 307] width 70 height 20
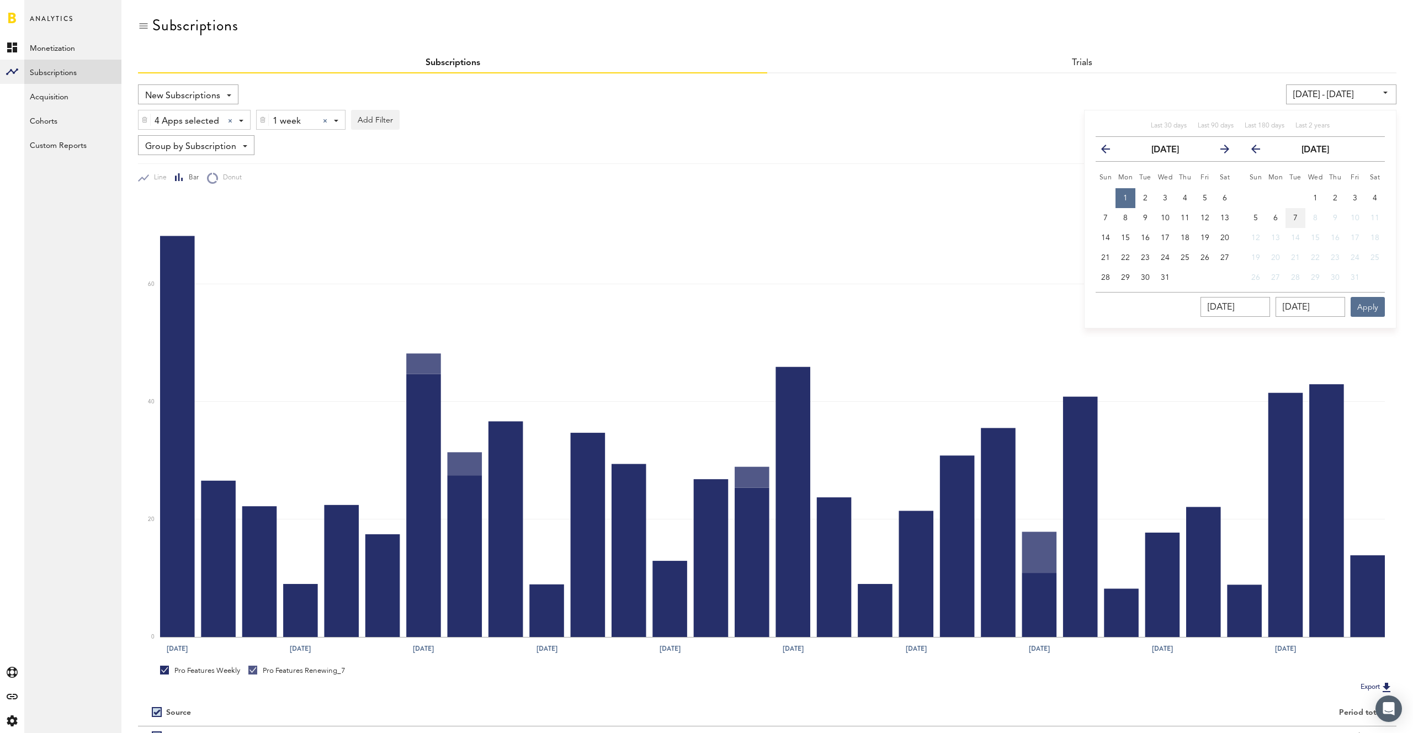
click at [1299, 218] on button "7" at bounding box center [1296, 218] width 20 height 20
type input "[DATE] - [DATE]"
type input "[DATE]"
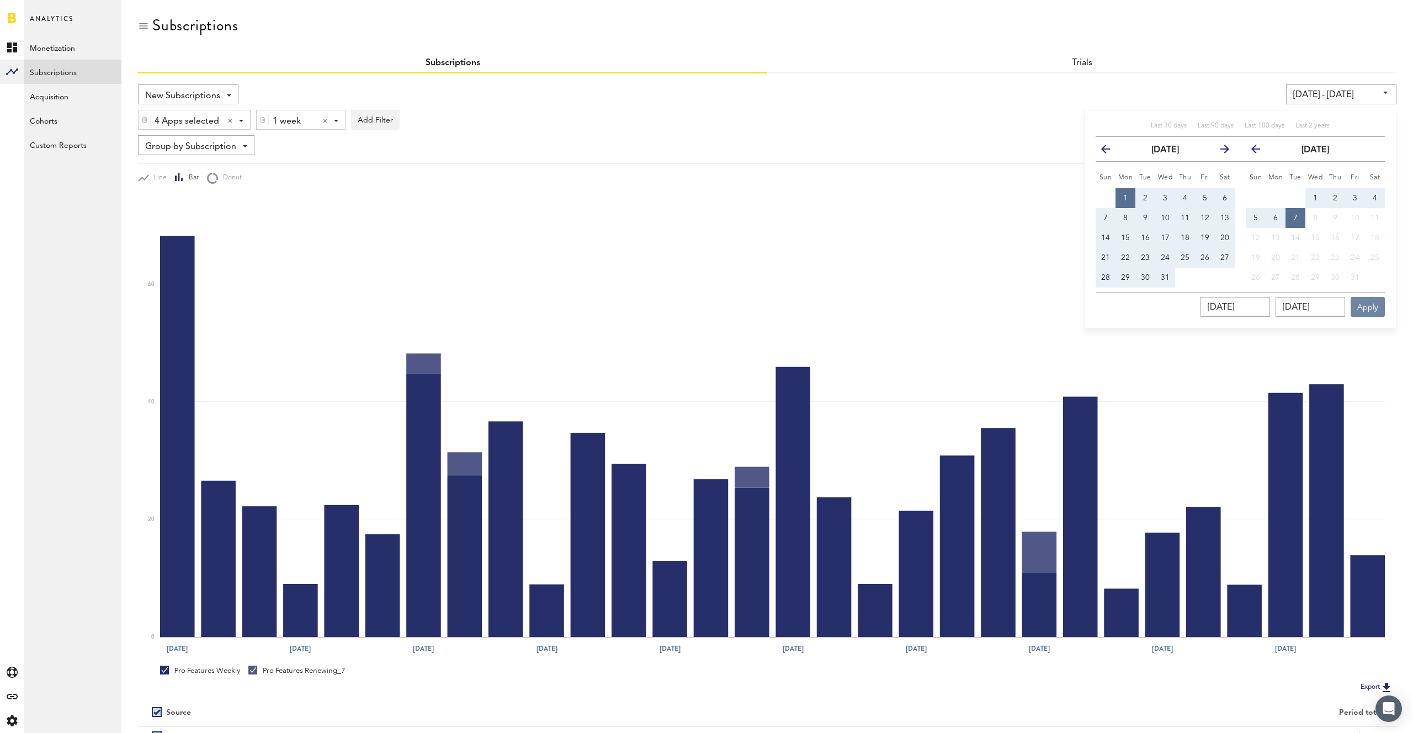
click at [1366, 304] on button "Apply" at bounding box center [1368, 307] width 34 height 20
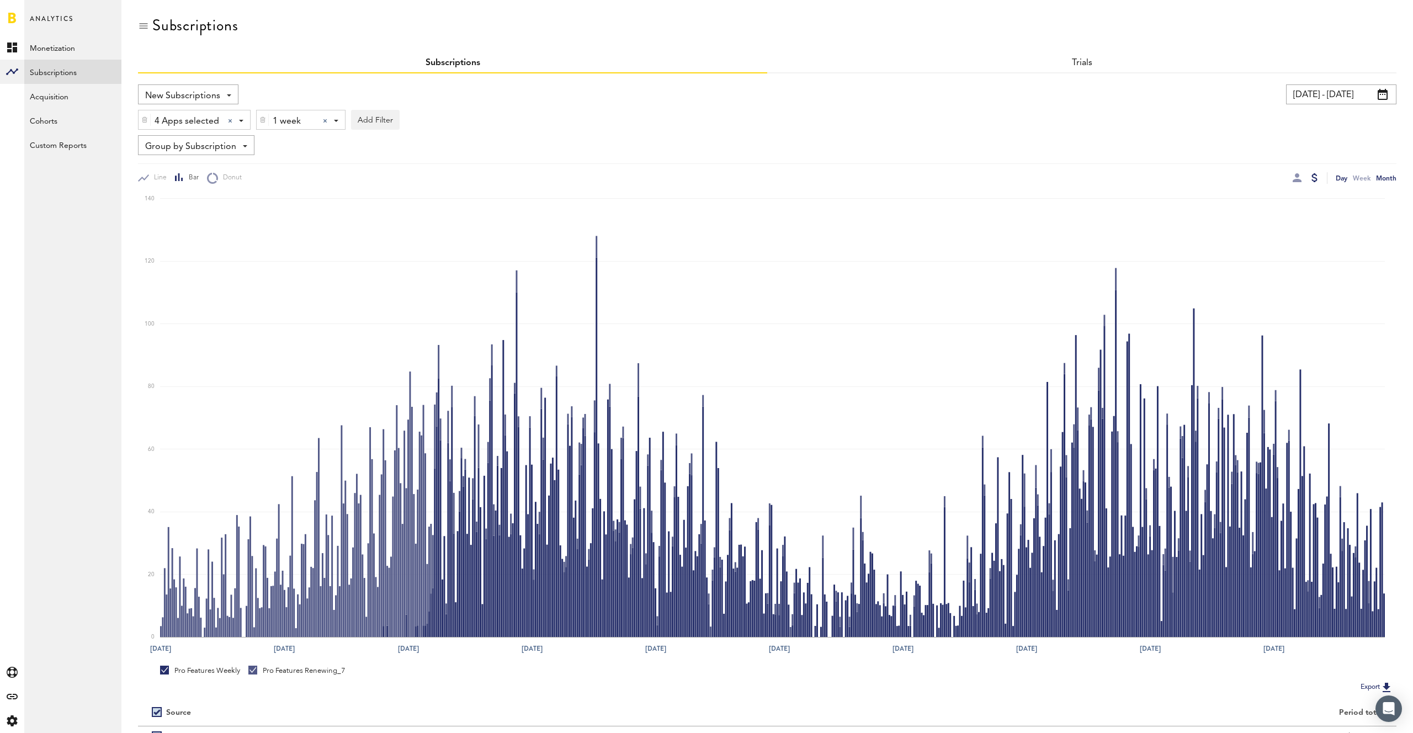
click at [1385, 178] on div "Month" at bounding box center [1386, 178] width 20 height 12
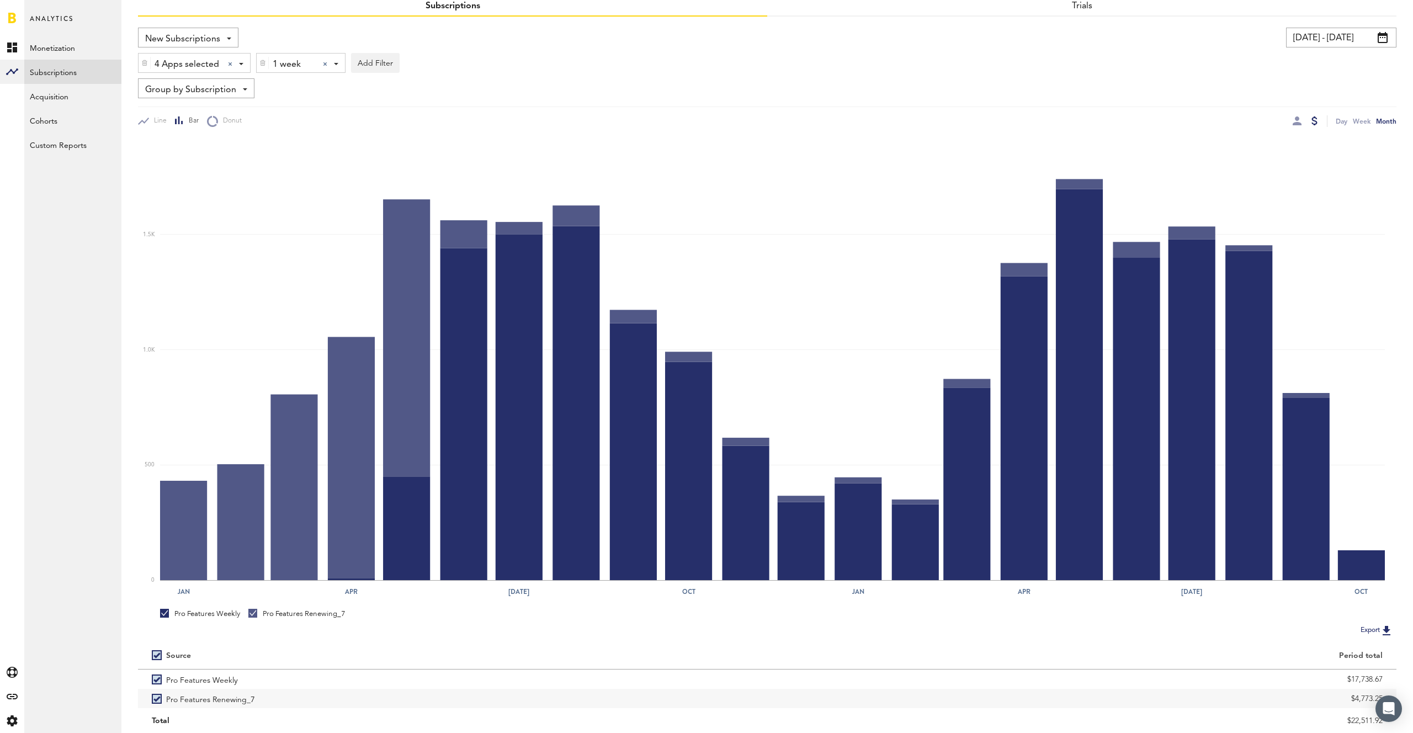
scroll to position [93, 0]
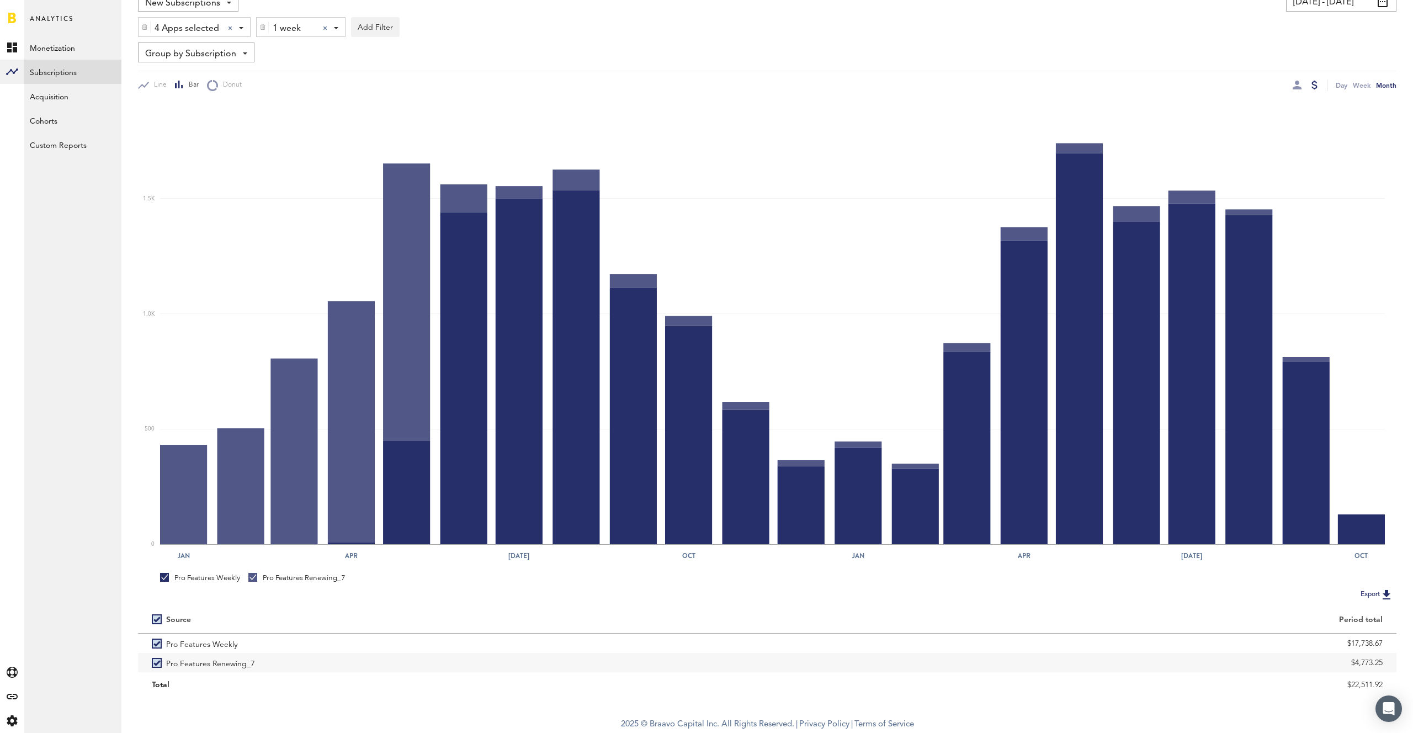
click at [1372, 597] on button "Export" at bounding box center [1377, 594] width 39 height 14
click at [312, 28] on span "1 week" at bounding box center [293, 28] width 41 height 19
click at [296, 67] on span "1 month" at bounding box center [309, 74] width 84 height 19
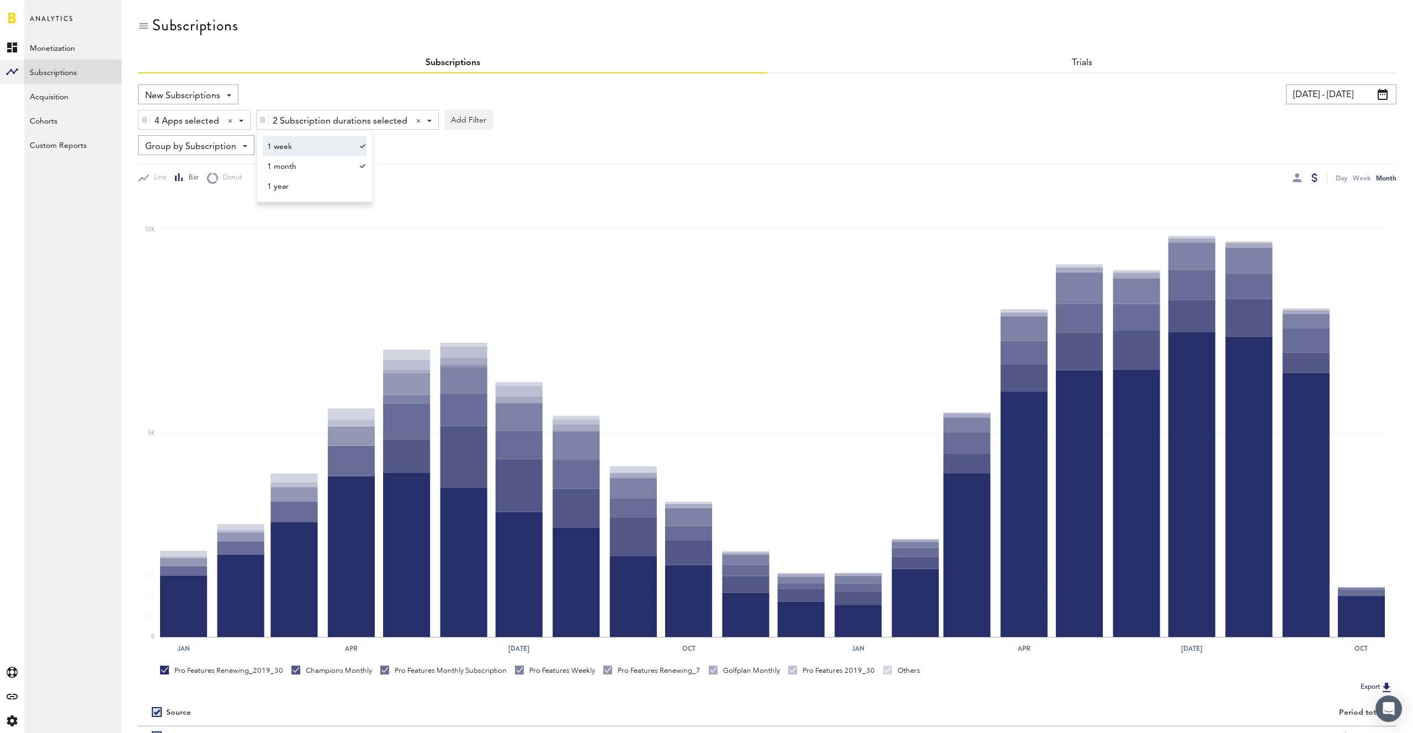
click at [343, 137] on span "1 week" at bounding box center [309, 146] width 84 height 19
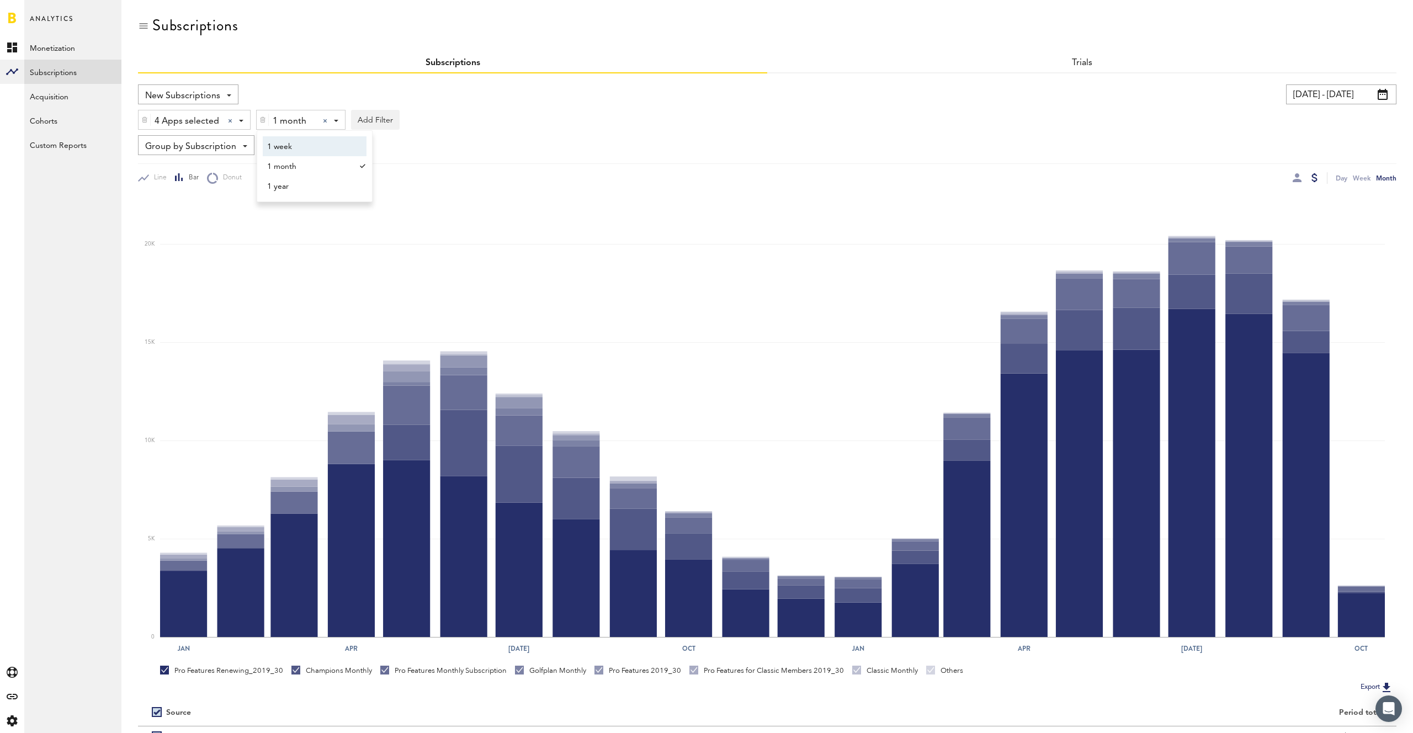
click at [1173, 110] on div "4 Apps selected 4 Apps selected All Active Inactive CoachNow: Skill Coaching Ap…" at bounding box center [767, 116] width 1259 height 25
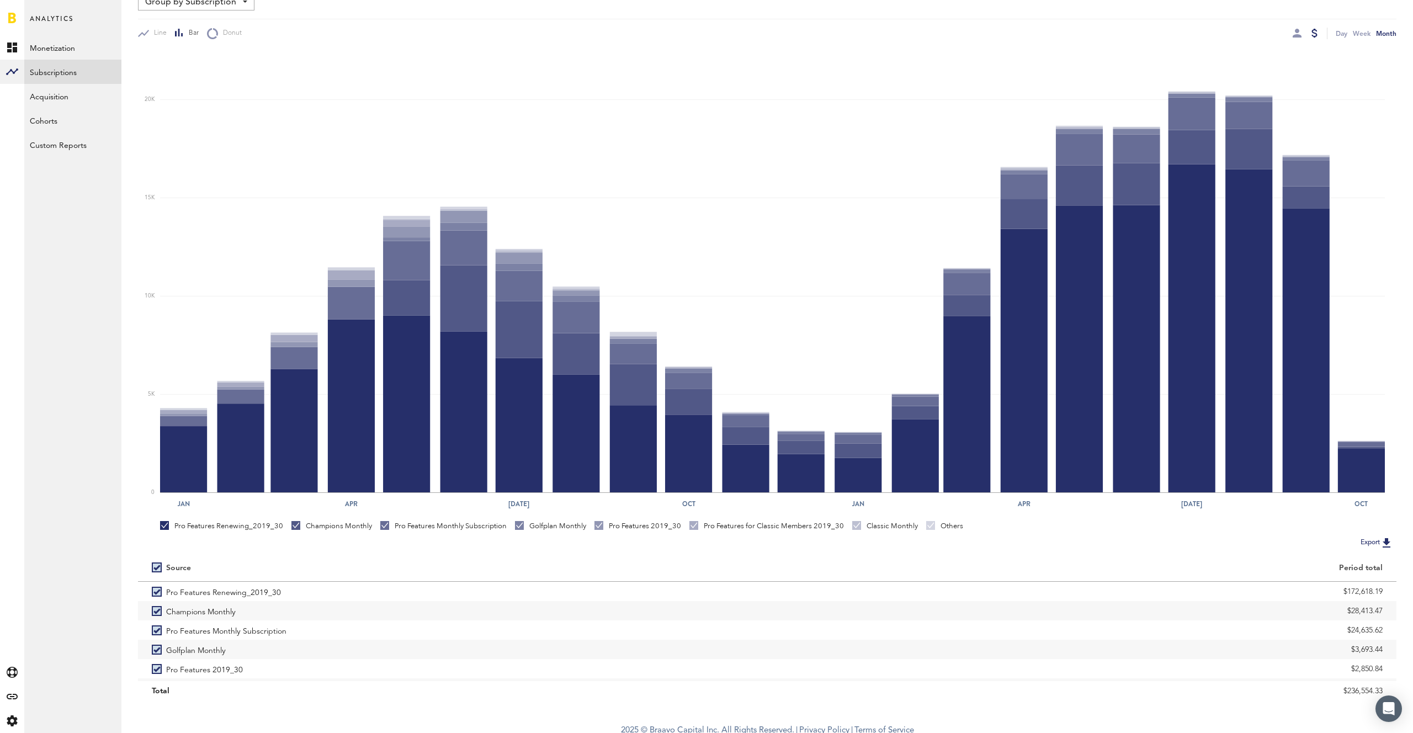
scroll to position [151, 0]
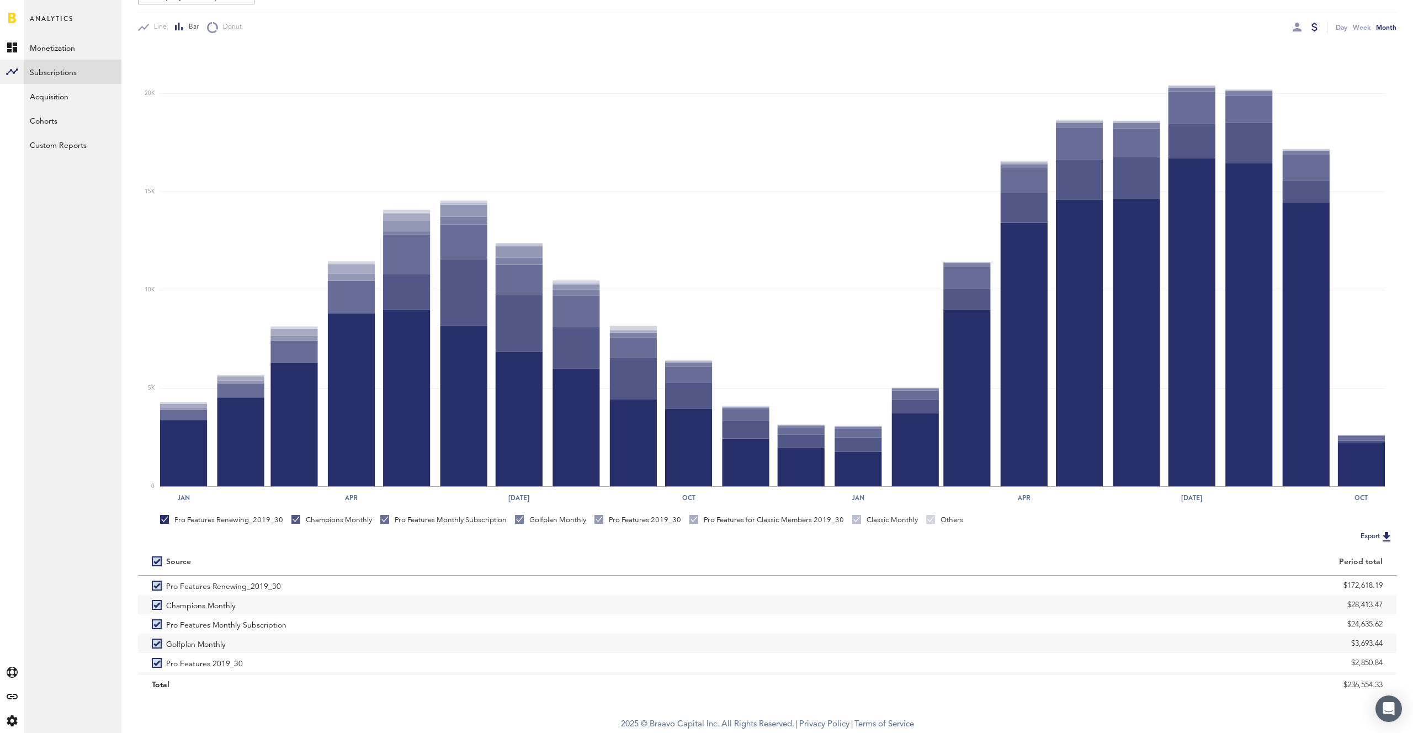
click at [1387, 532] on img at bounding box center [1386, 536] width 13 height 13
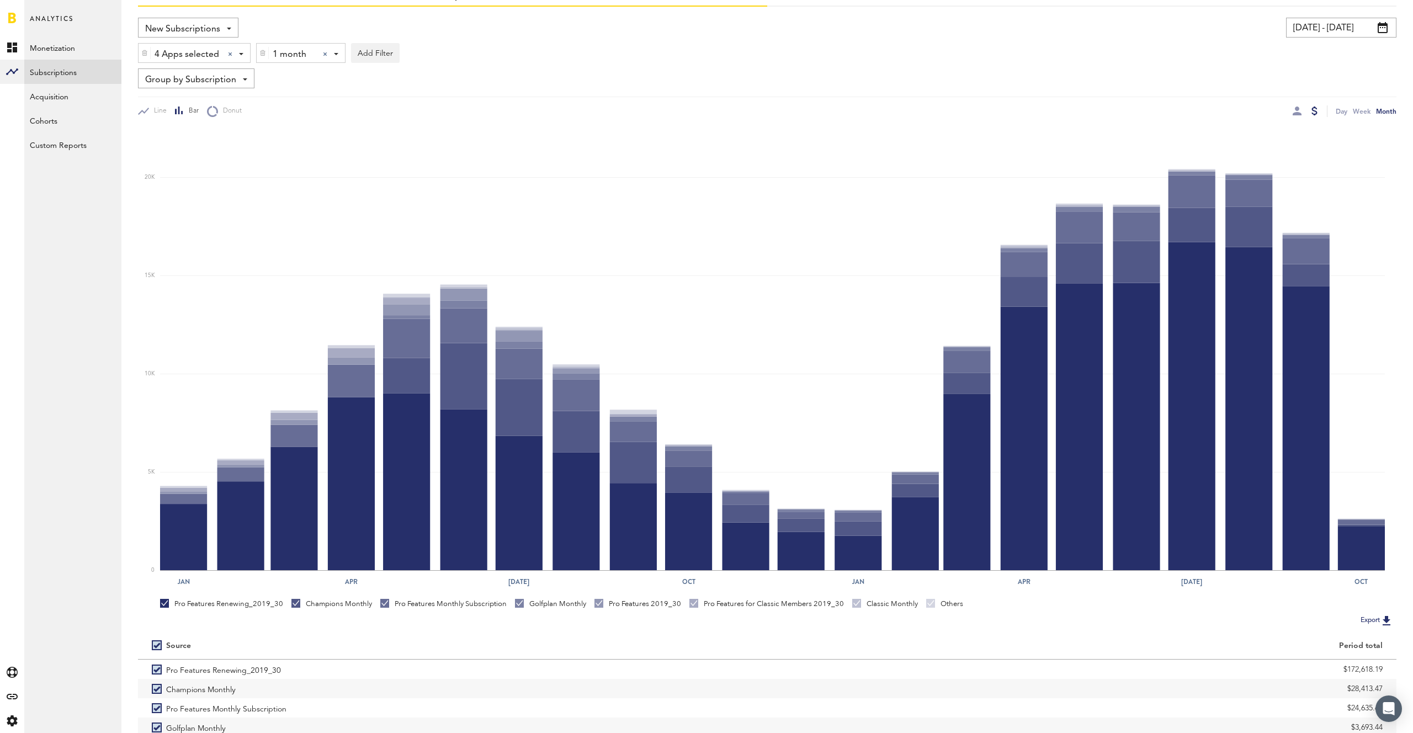
scroll to position [0, 0]
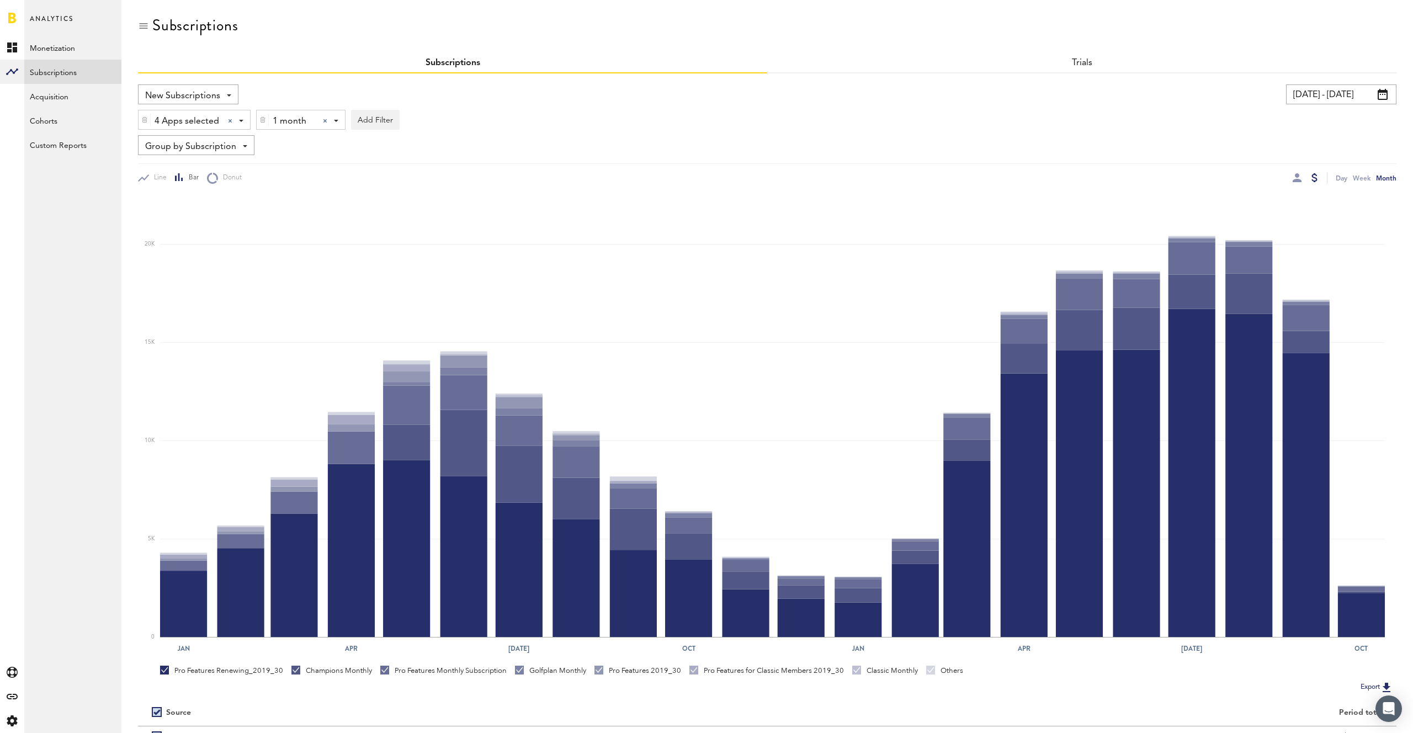
drag, startPoint x: 271, startPoint y: 119, endPoint x: 284, endPoint y: 124, distance: 14.2
click at [271, 119] on div "1 month 1 month 1 week 1 month 1 year" at bounding box center [301, 120] width 88 height 20
click at [304, 184] on span "1 year" at bounding box center [309, 186] width 84 height 19
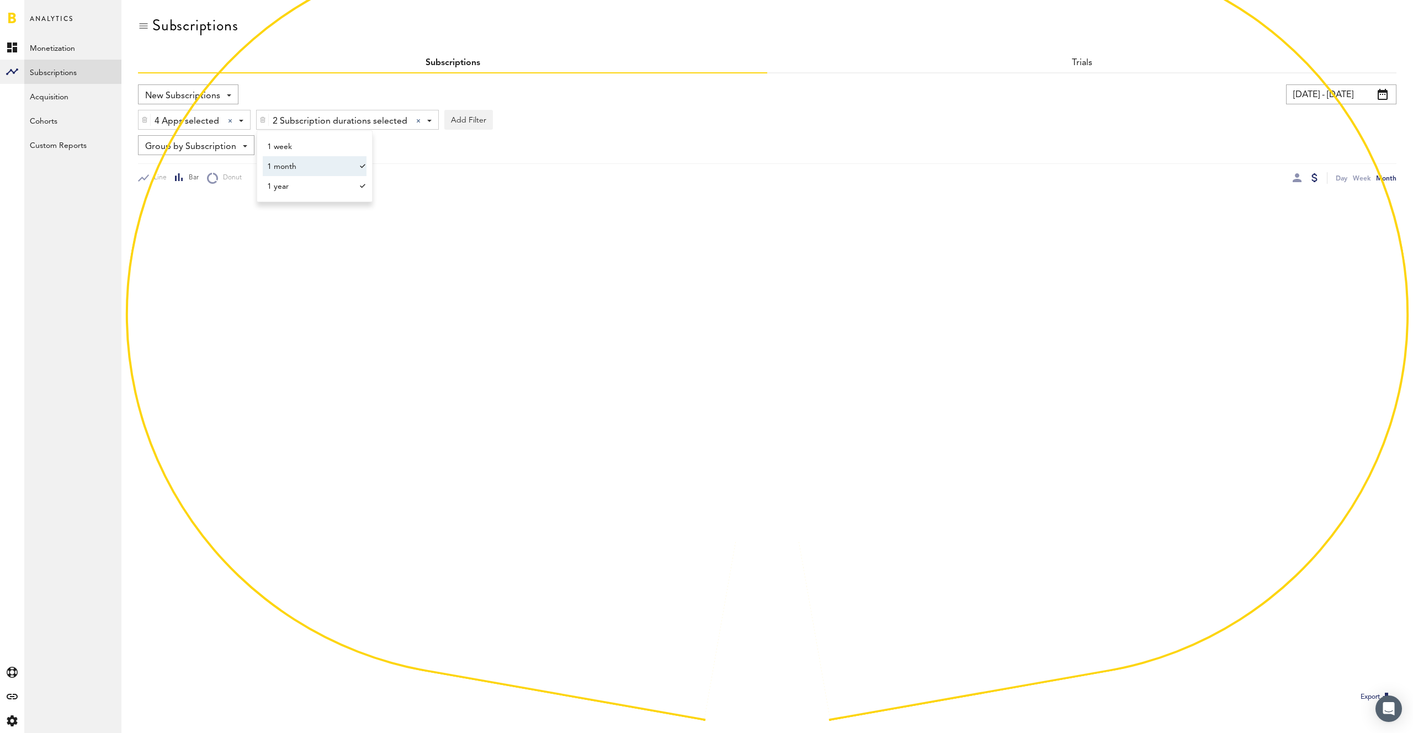
click at [305, 170] on span "1 month" at bounding box center [309, 166] width 84 height 19
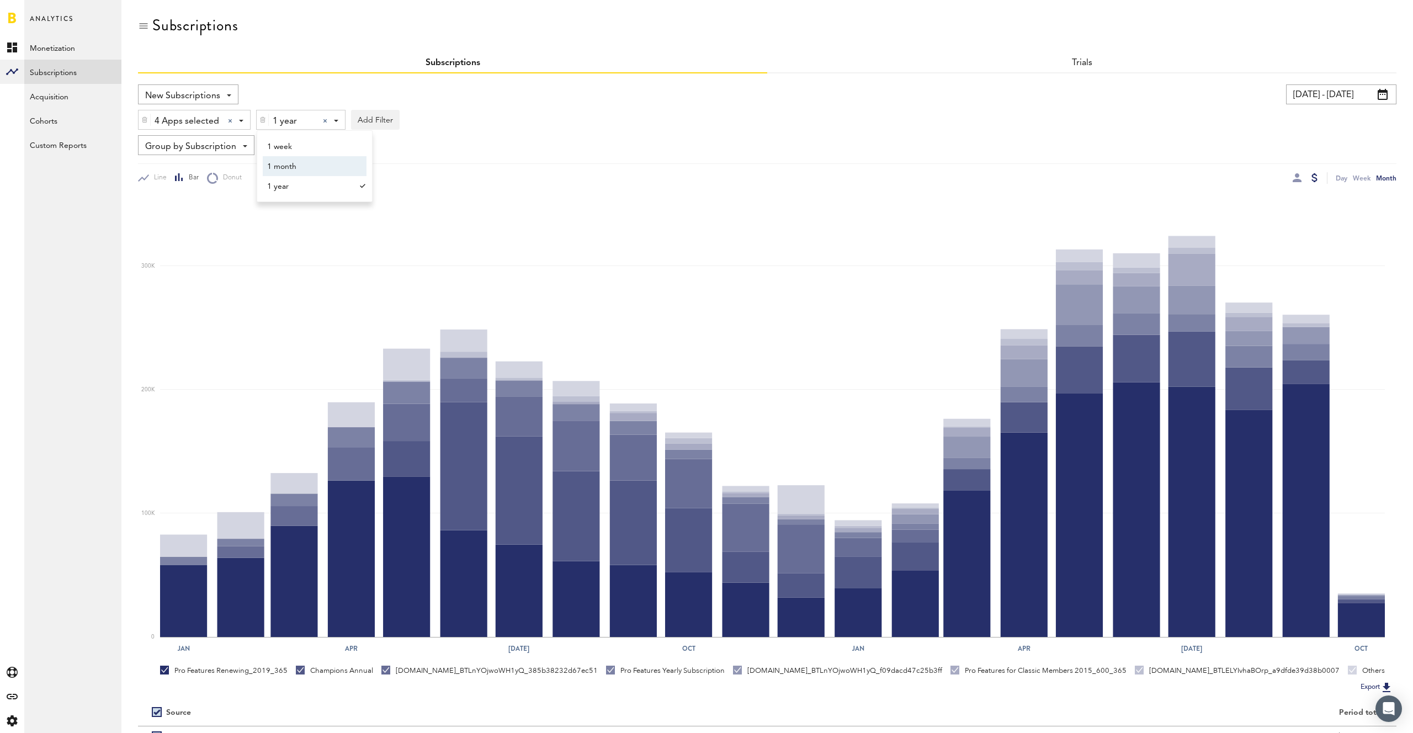
click at [897, 151] on div "Group by Subscription Group by Platform Group by App Group by Subscription Grou…" at bounding box center [767, 145] width 1259 height 20
click at [1371, 685] on button "Export" at bounding box center [1377, 687] width 39 height 14
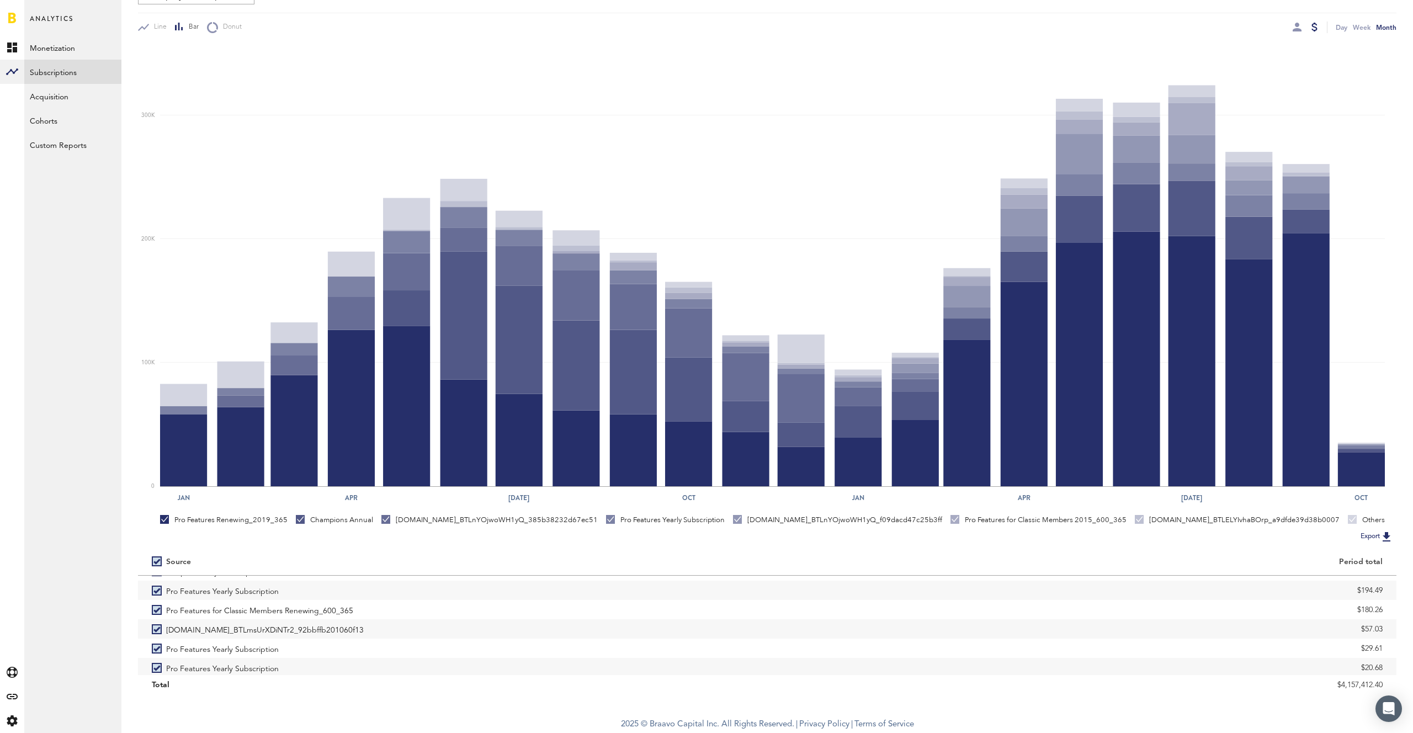
scroll to position [443, 0]
drag, startPoint x: 316, startPoint y: 628, endPoint x: 166, endPoint y: 626, distance: 150.2
click at [164, 626] on label "[DOMAIN_NAME]_BTLmsUrXDiNTr2_92bbffb201060f13" at bounding box center [453, 625] width 602 height 19
copy span "[DOMAIN_NAME]_BTLmsUrXDiNTr2_92bbffb201060f13"
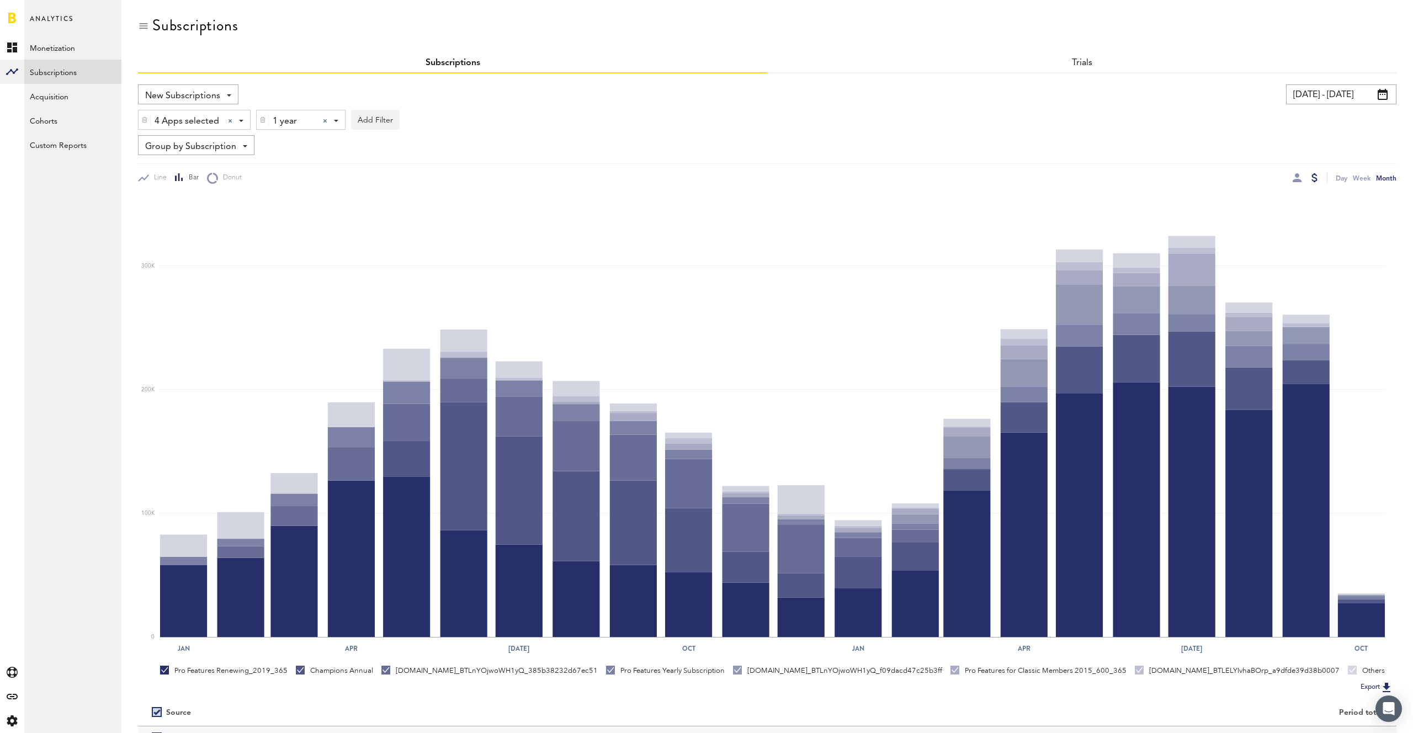
scroll to position [2, 0]
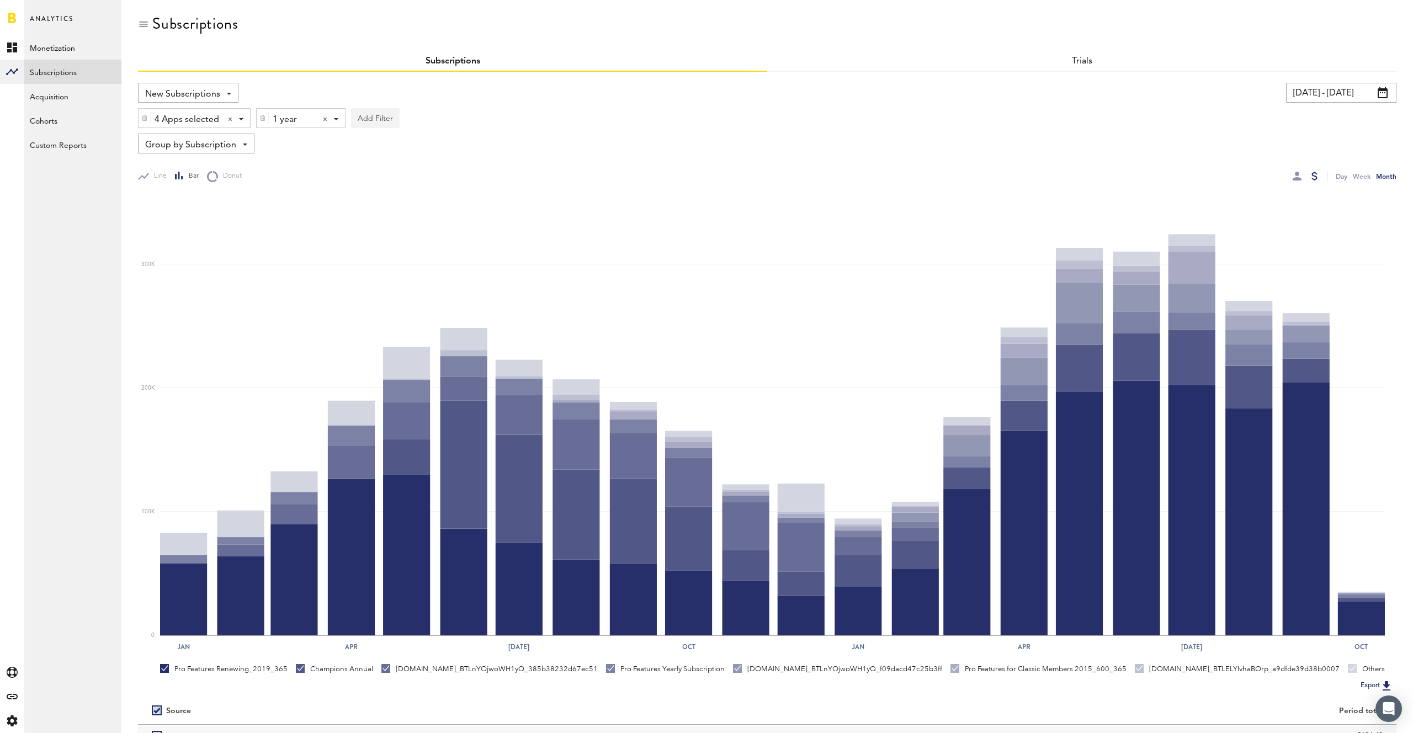
click at [370, 118] on button "Add Filter" at bounding box center [375, 118] width 49 height 20
click at [390, 150] on li "Platforms" at bounding box center [401, 147] width 89 height 20
click at [398, 118] on div "Platforms" at bounding box center [392, 119] width 48 height 19
click at [396, 161] on span "Google Play" at bounding box center [404, 165] width 84 height 19
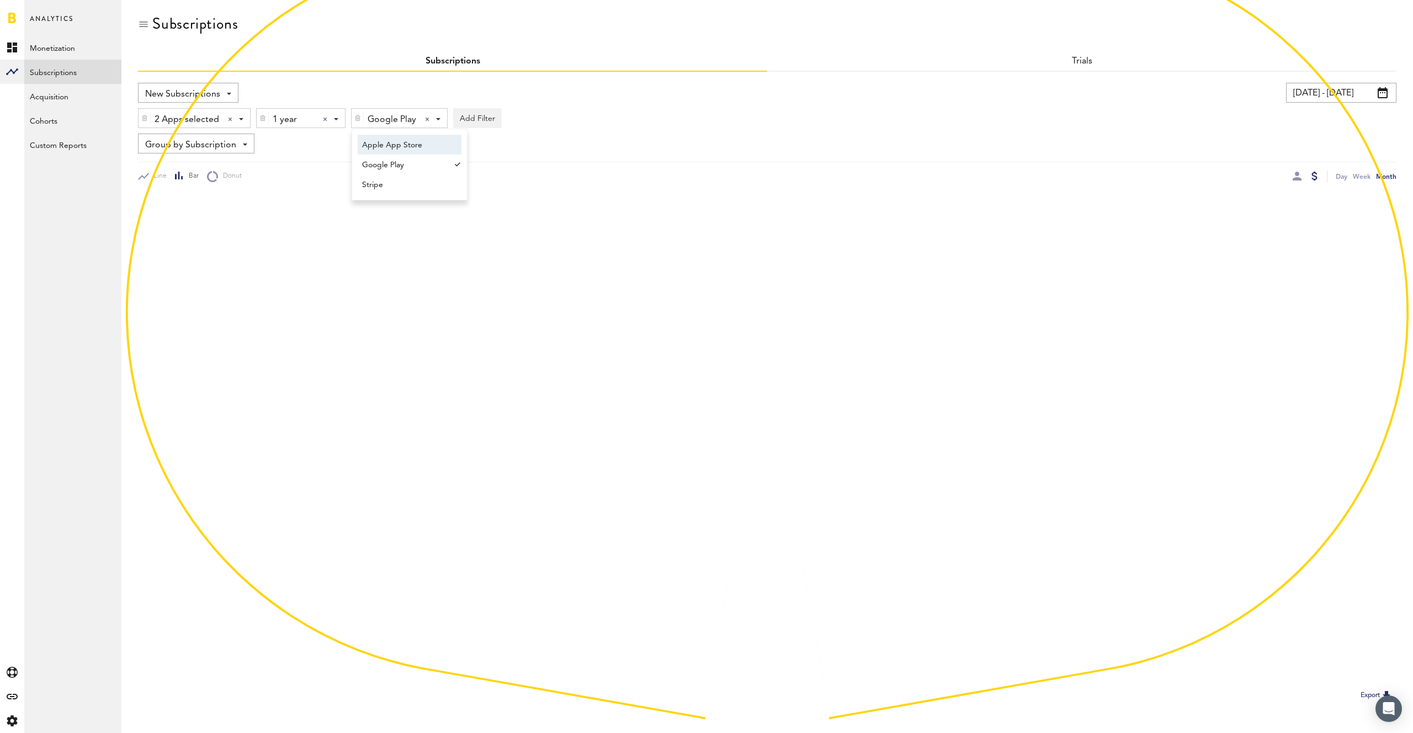
click at [399, 149] on span "Apple App Store" at bounding box center [404, 145] width 84 height 19
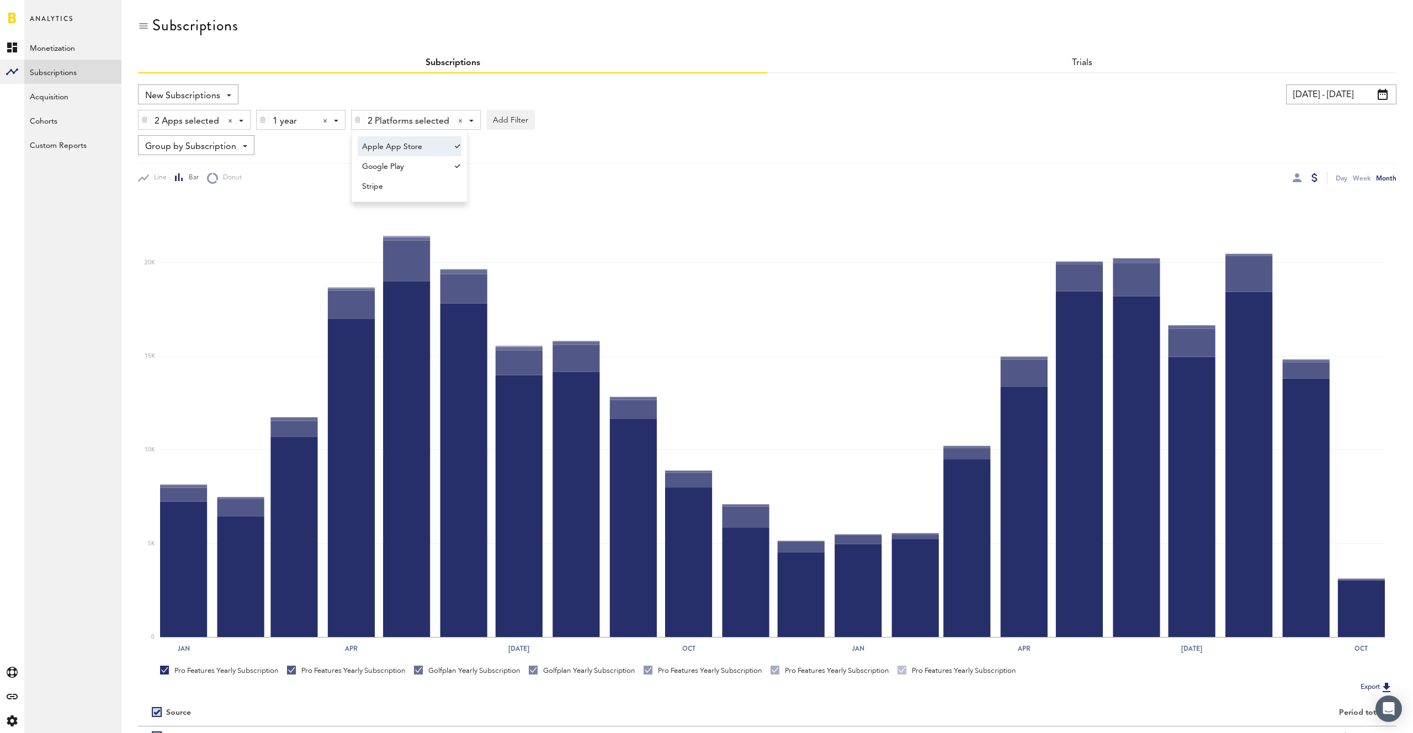
click at [687, 102] on div "New Subscriptions Revenue MRR Actives Trial Status Billing Retries New Subscrip…" at bounding box center [450, 94] width 624 height 20
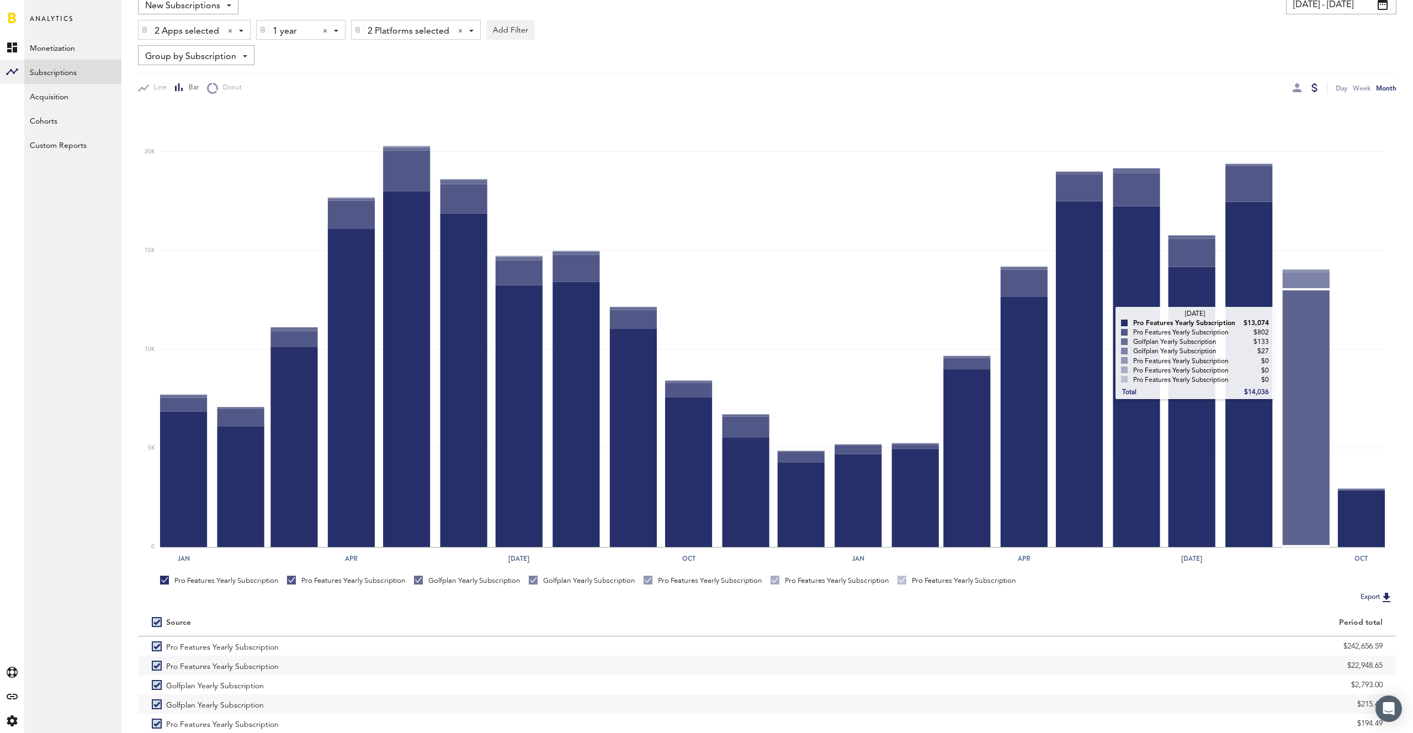
scroll to position [151, 0]
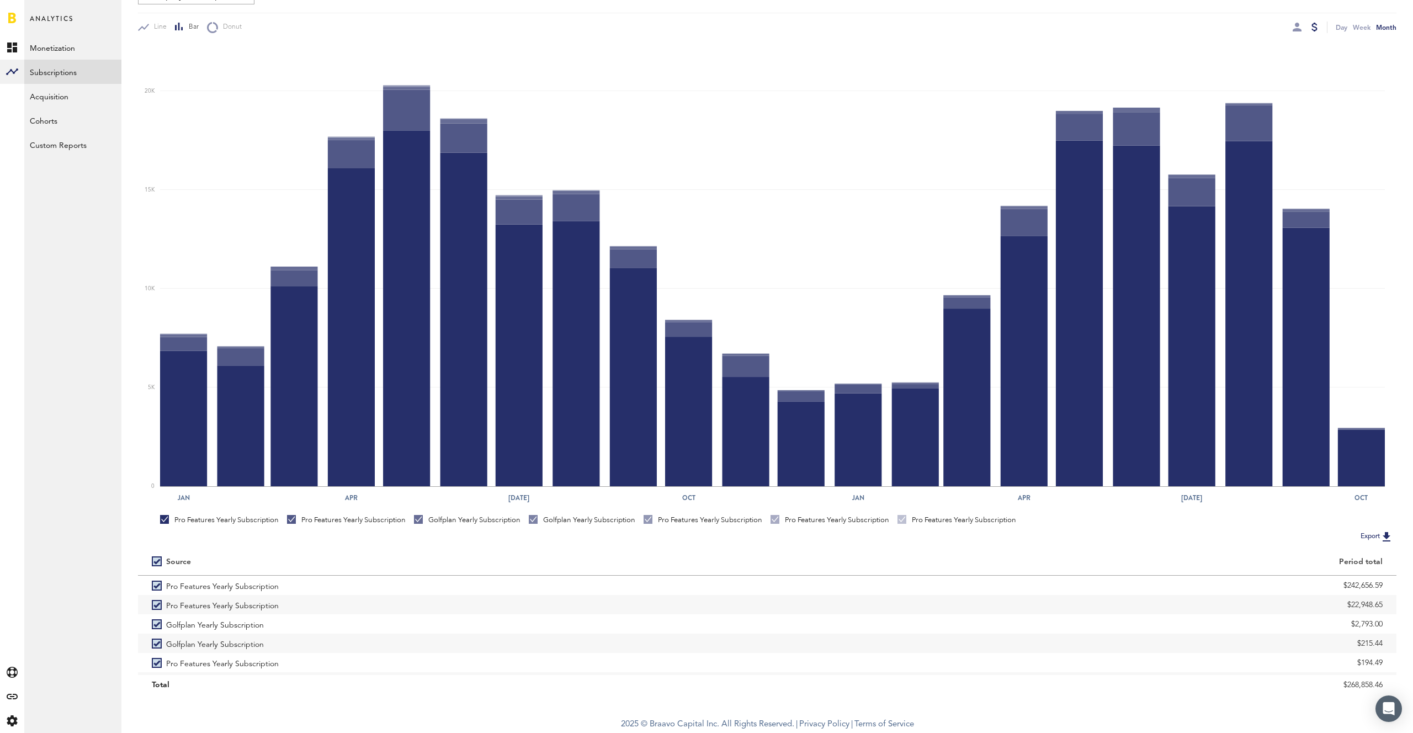
click at [1381, 538] on img at bounding box center [1386, 536] width 13 height 13
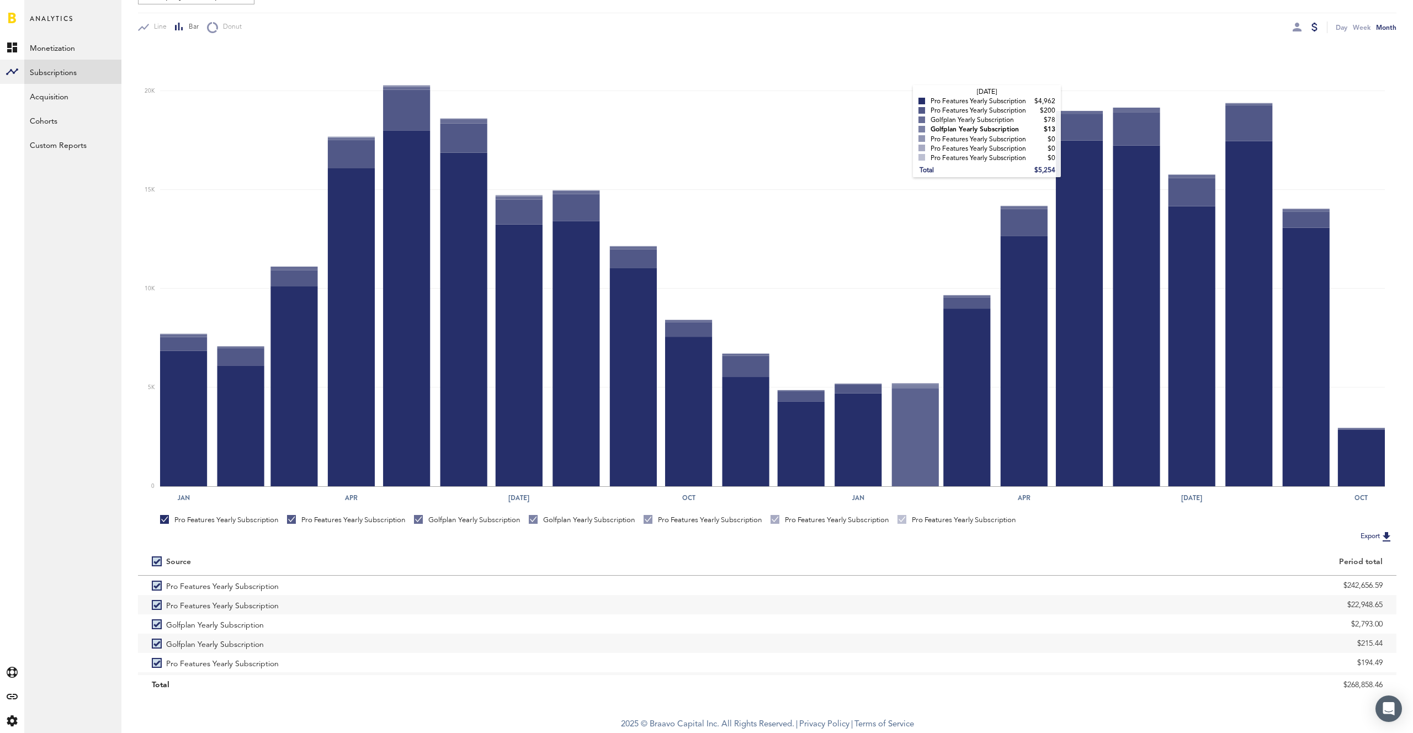
scroll to position [0, 0]
